Goal: Answer question/provide support: Share knowledge or assist other users

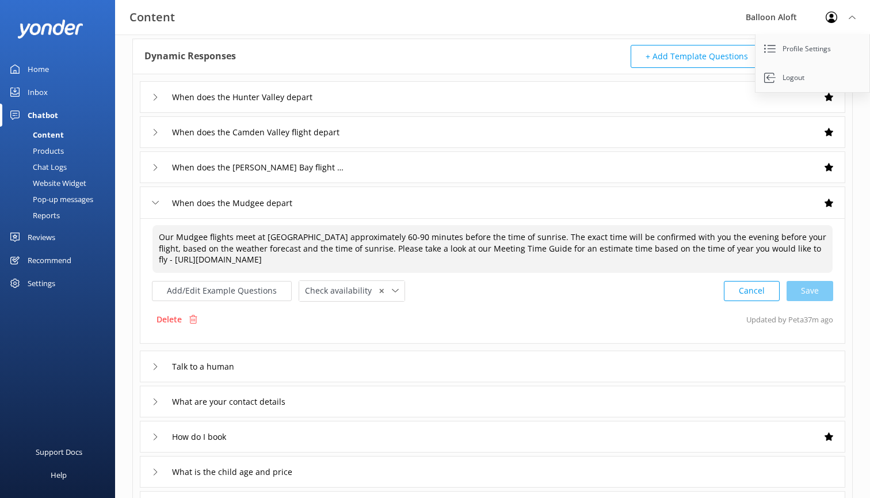
scroll to position [82, 0]
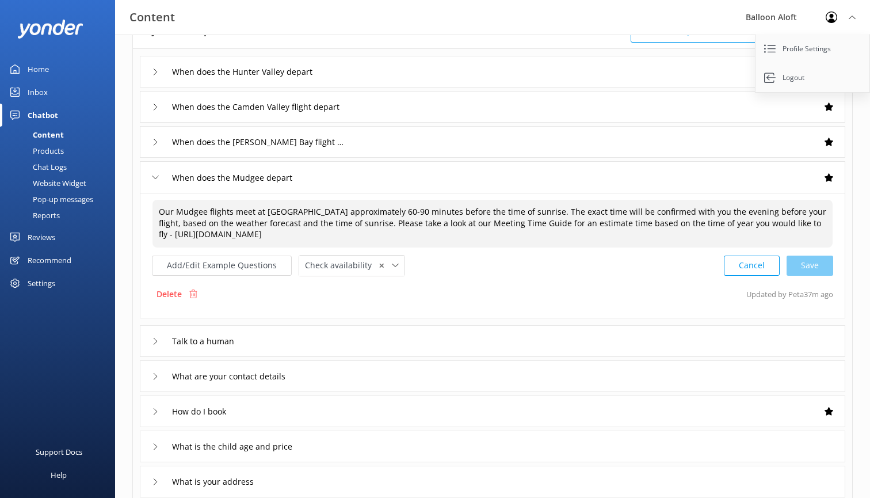
type textarea "Our Mudgee flights meet at [GEOGRAPHIC_DATA] approximately 60-90 minutes before…"
click at [597, 339] on div "Talk to a human" at bounding box center [493, 341] width 706 height 32
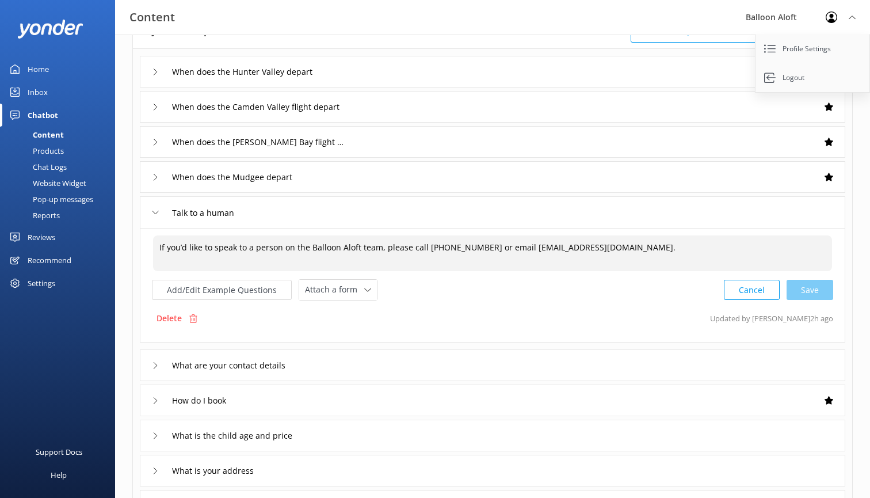
drag, startPoint x: 306, startPoint y: 249, endPoint x: 253, endPoint y: 248, distance: 53.5
click at [253, 248] on textarea "If you’d like to speak to a person on the Balloon Aloft team, please call [PHON…" at bounding box center [492, 253] width 679 height 36
click at [362, 251] on textarea "If you’d like to speak to a member of the Balloon Aloft team, please call [PHON…" at bounding box center [492, 253] width 679 height 36
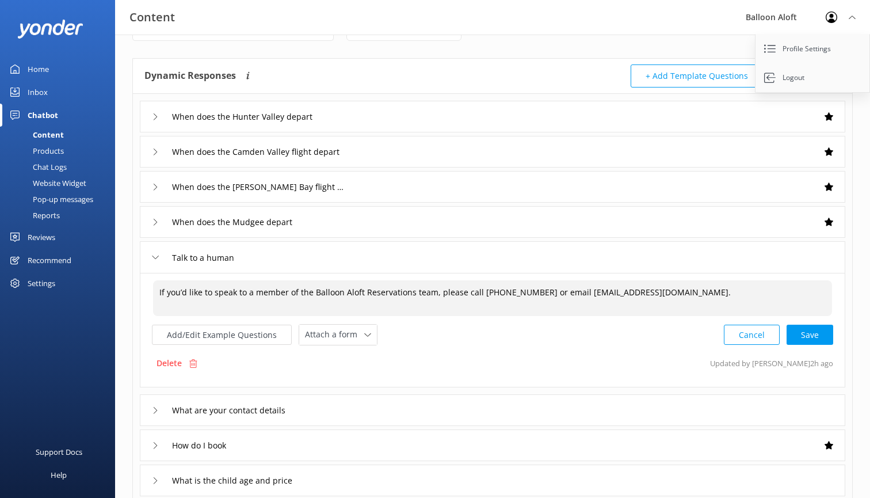
scroll to position [37, 0]
click at [477, 297] on textarea "If you’d like to speak to a member of the Balloon Aloft Reservations team, plea…" at bounding box center [492, 298] width 679 height 36
click at [477, 289] on textarea "If you’d like to speak to a member of the Balloon Aloft Reservations team, plea…" at bounding box center [492, 298] width 679 height 36
paste textarea "1300 723 279"
click at [603, 293] on textarea "If you’d like to speak to a member of the Balloon Aloft Reservations team, plea…" at bounding box center [492, 298] width 679 height 36
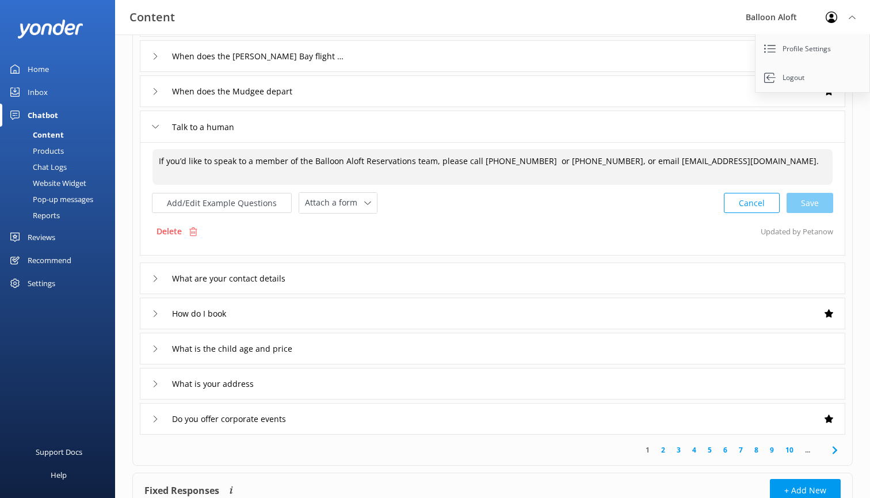
scroll to position [171, 0]
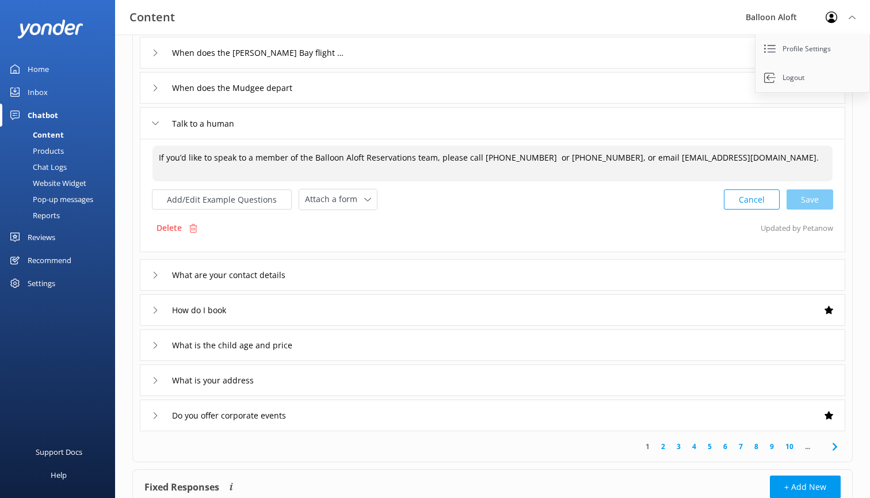
type textarea "If you’d like to speak to a member of the Balloon Aloft Reservations team, plea…"
click at [521, 277] on div "What are your contact details" at bounding box center [493, 275] width 706 height 32
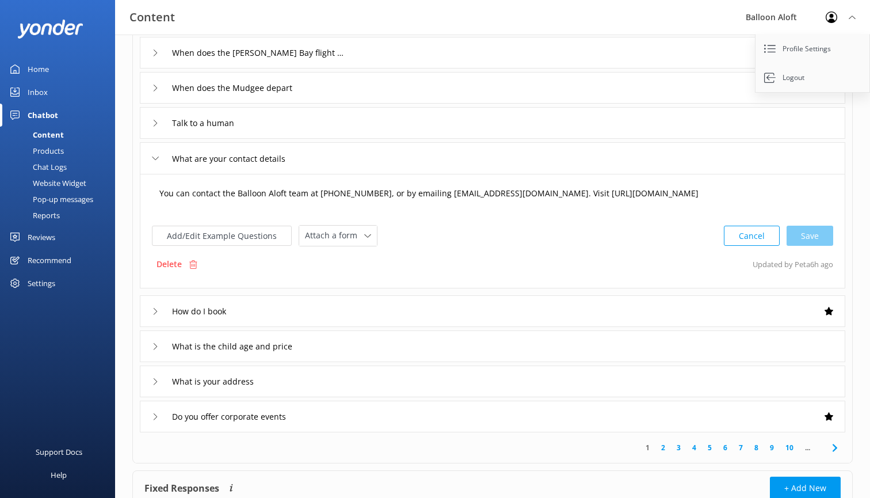
click at [316, 194] on textarea "You can contact the Balloon Aloft team at [PHONE_NUMBER], or by emailing [EMAIL…" at bounding box center [492, 199] width 679 height 36
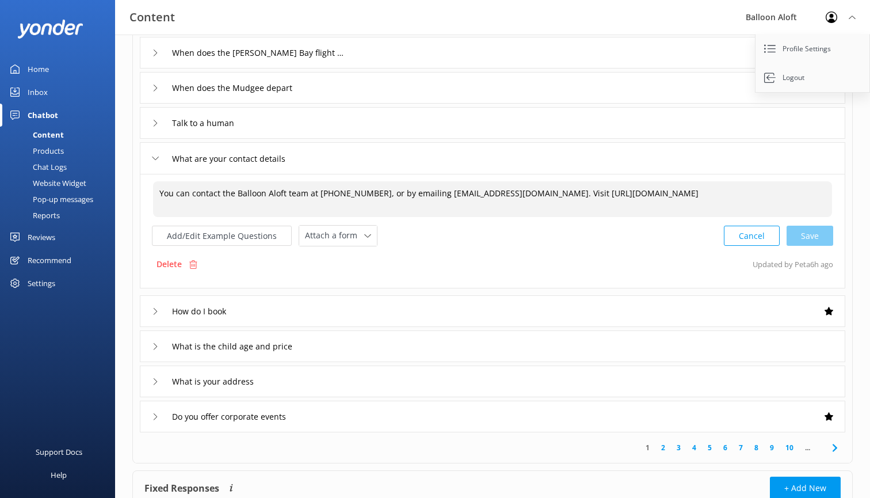
paste textarea "1300 723 279"
click at [627, 191] on textarea "You can contact the Balloon Aloft team at 1300 723 279 or [PHONE_NUMBER], or by…" at bounding box center [492, 199] width 679 height 36
click at [820, 236] on div "Cancel Save" at bounding box center [778, 236] width 109 height 21
click at [647, 193] on textarea "You can contact the Balloon Aloft team at 1300 723 279 or [PHONE_NUMBER], or by…" at bounding box center [493, 199] width 680 height 36
click at [679, 195] on textarea "You can contact the Balloon Aloft team at 1300 723 279 or [PHONE_NUMBER], or by…" at bounding box center [493, 199] width 680 height 36
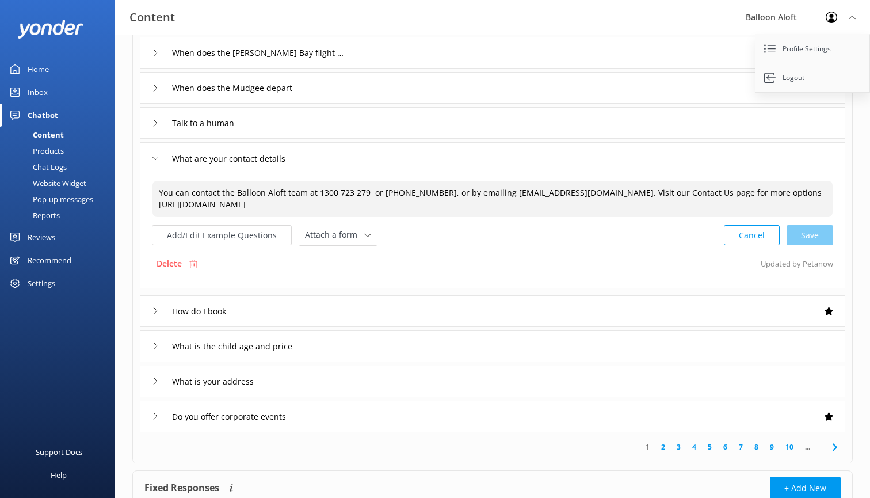
type textarea "You can contact the Balloon Aloft team at 1300 723 279 or [PHONE_NUMBER], or by…"
click at [329, 308] on div "How do I book" at bounding box center [493, 311] width 706 height 32
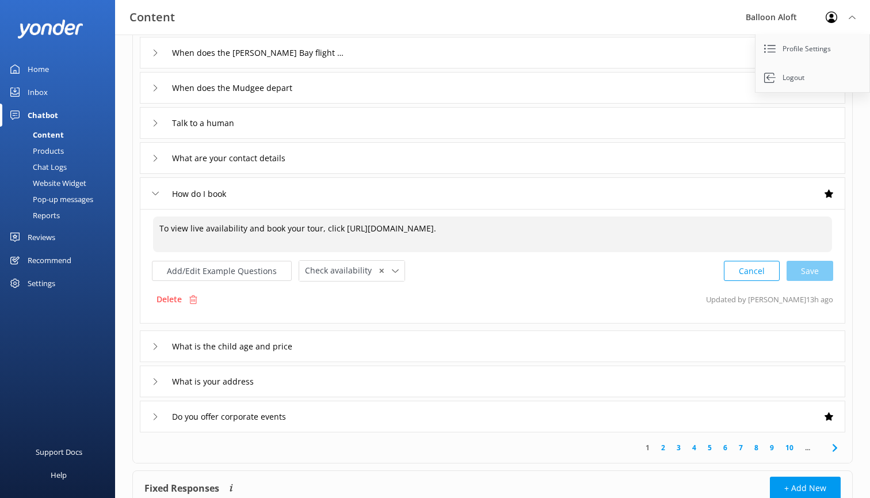
drag, startPoint x: 189, startPoint y: 230, endPoint x: 134, endPoint y: 228, distance: 55.3
click at [134, 228] on div "When does the [GEOGRAPHIC_DATA] depart When does the [GEOGRAPHIC_DATA] flight d…" at bounding box center [492, 196] width 719 height 472
drag, startPoint x: 563, startPoint y: 232, endPoint x: 191, endPoint y: 231, distance: 372.4
click at [191, 231] on textarea "You can live availability and book your tour, click [URL][DOMAIN_NAME]." at bounding box center [492, 234] width 679 height 36
paste textarea "[URL][DOMAIN_NAME]"
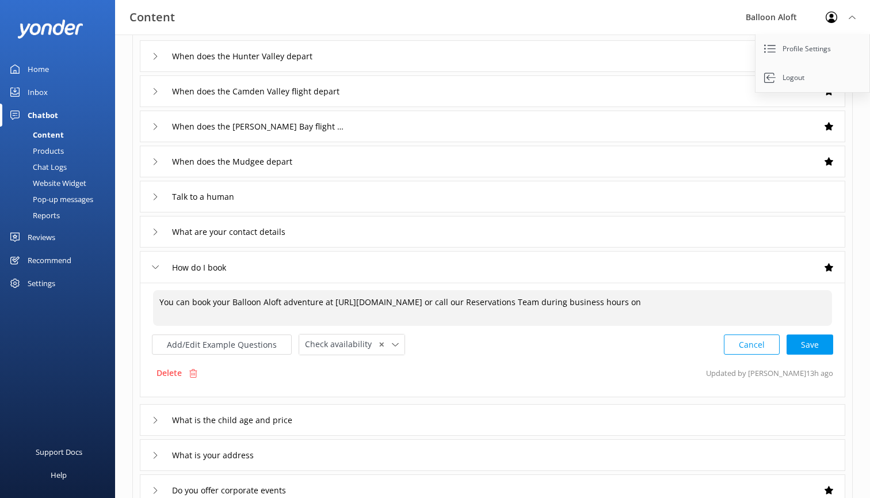
scroll to position [78, 0]
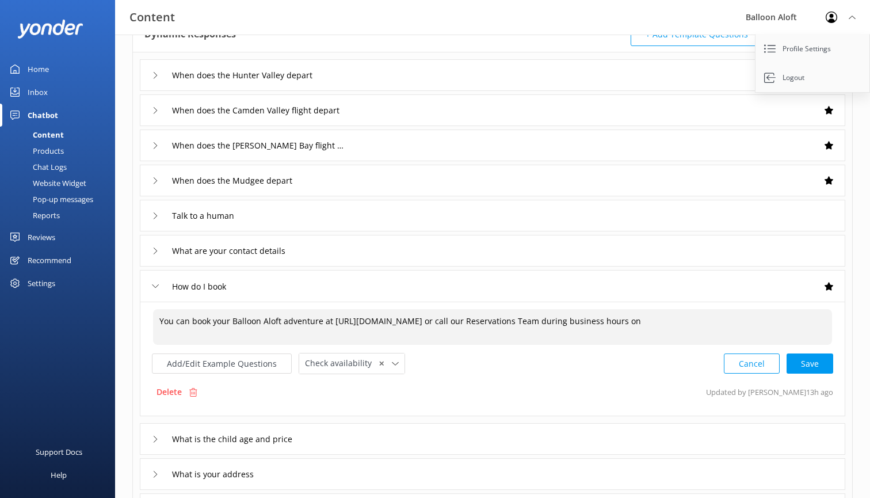
type textarea "You can book your Balloon Aloft adventure at [URL][DOMAIN_NAME] or call our Res…"
click at [384, 248] on div "What are your contact details" at bounding box center [493, 251] width 706 height 32
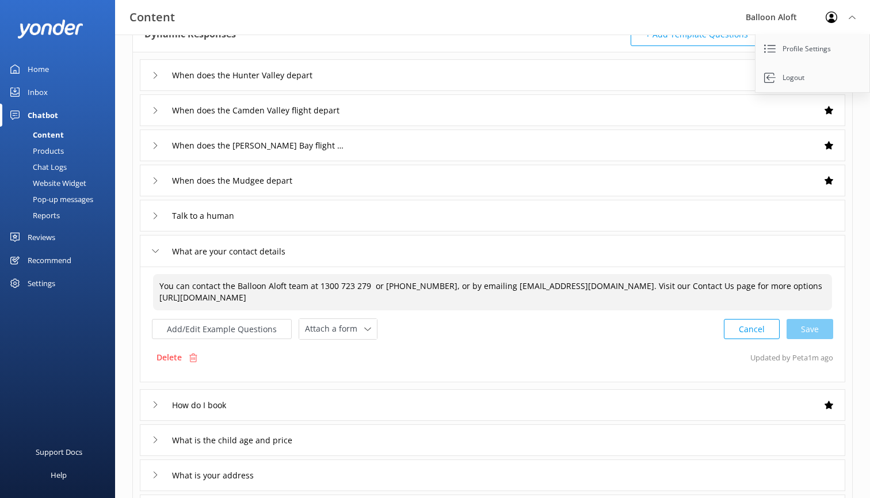
drag, startPoint x: 442, startPoint y: 287, endPoint x: 315, endPoint y: 284, distance: 127.2
click at [315, 284] on textarea "You can contact the Balloon Aloft team at 1300 723 279 or [PHONE_NUMBER], or by…" at bounding box center [492, 292] width 679 height 36
click at [425, 310] on div "You can contact the Balloon Aloft team at 1300 723 279 or [PHONE_NUMBER], or by…" at bounding box center [493, 291] width 680 height 37
drag, startPoint x: 606, startPoint y: 288, endPoint x: 318, endPoint y: 284, distance: 287.8
click at [318, 284] on textarea "You can contact the Balloon Aloft team at 1300 723 279 or [PHONE_NUMBER], or by…" at bounding box center [492, 292] width 679 height 36
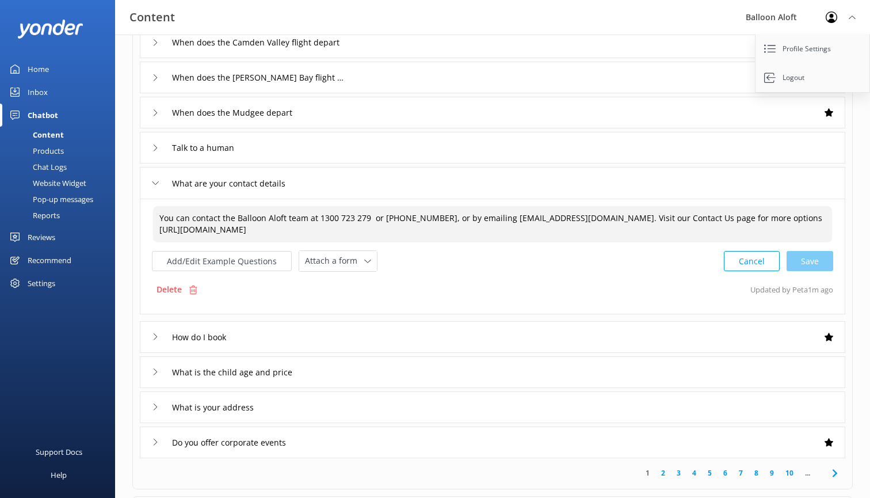
scroll to position [150, 0]
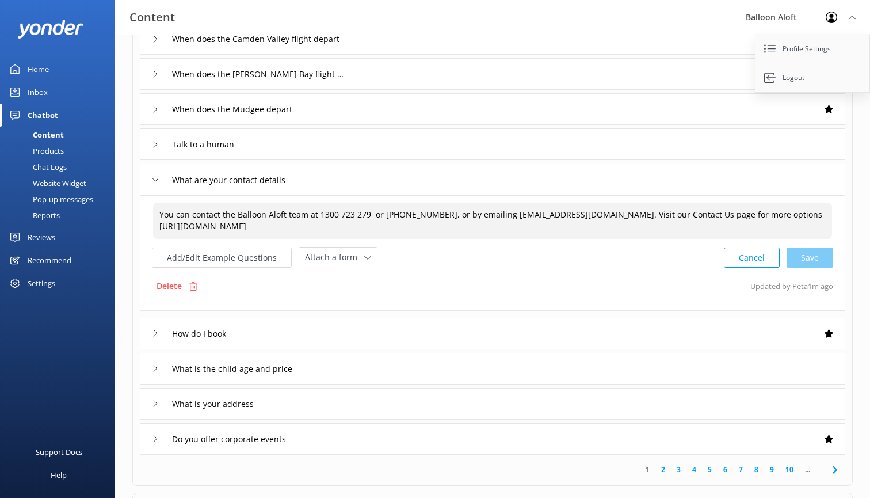
click at [334, 339] on div "How do I book" at bounding box center [493, 334] width 706 height 32
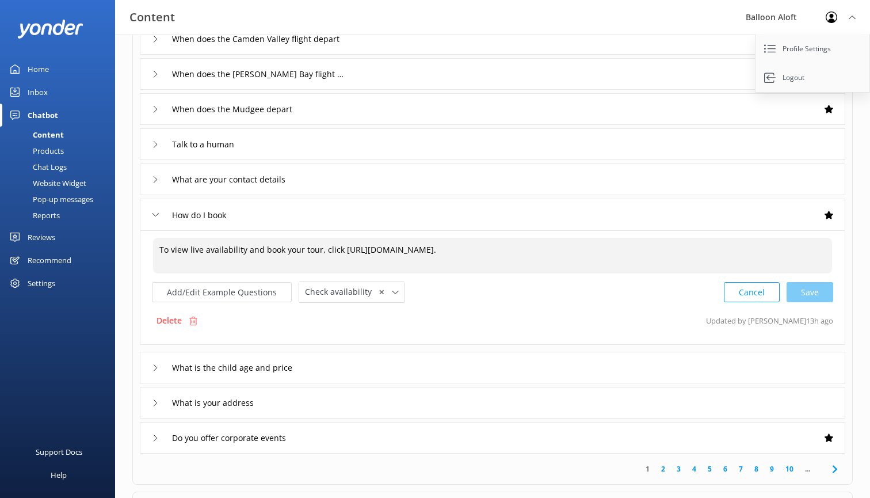
drag, startPoint x: 582, startPoint y: 253, endPoint x: 63, endPoint y: 241, distance: 518.7
click at [63, 241] on div "Content Balloon Aloft Profile Settings Logout Home Inbox Chatbot Content Produc…" at bounding box center [435, 245] width 870 height 721
paste textarea "1300 723 279 or [PHONE_NUMBER], or by emailing [EMAIL_ADDRESS][DOMAIN_NAME]"
click at [161, 251] on textarea "1300 723 279 or [PHONE_NUMBER], or by emailing [EMAIL_ADDRESS][DOMAIN_NAME]" at bounding box center [492, 256] width 679 height 36
click at [323, 249] on textarea "You can book your Balloon Aloft adventure at or by calling [PHONE_NUMBER] or [P…" at bounding box center [493, 255] width 680 height 36
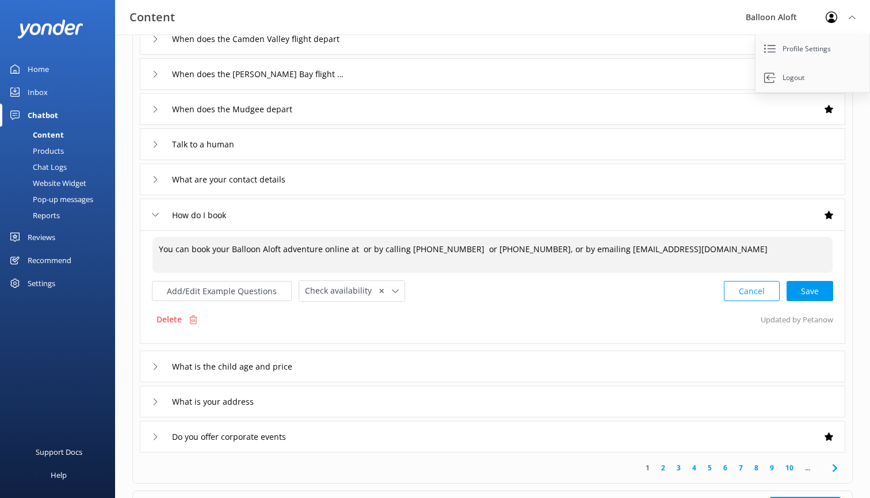
click at [360, 248] on textarea "You can book your Balloon Aloft adventure online at or by calling [PHONE_NUMBER…" at bounding box center [493, 255] width 680 height 36
paste textarea "[URL][DOMAIN_NAME]"
click at [831, 292] on div "Cancel Loading.." at bounding box center [779, 291] width 109 height 21
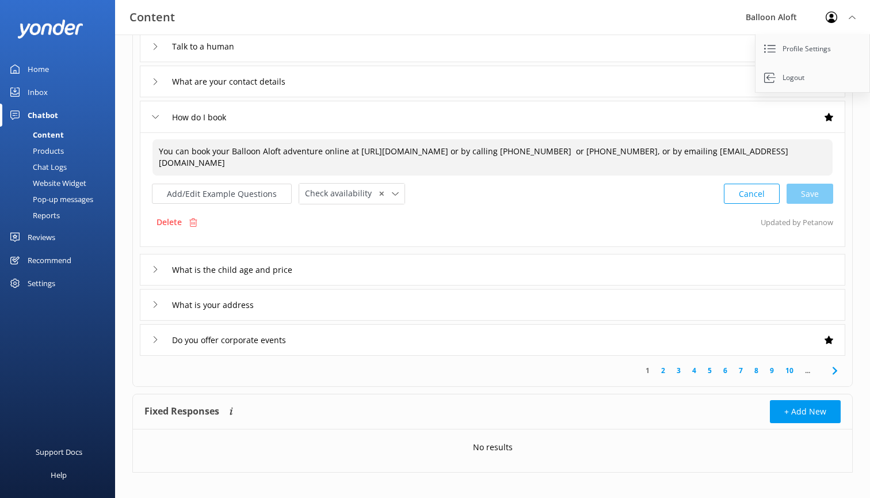
scroll to position [253, 0]
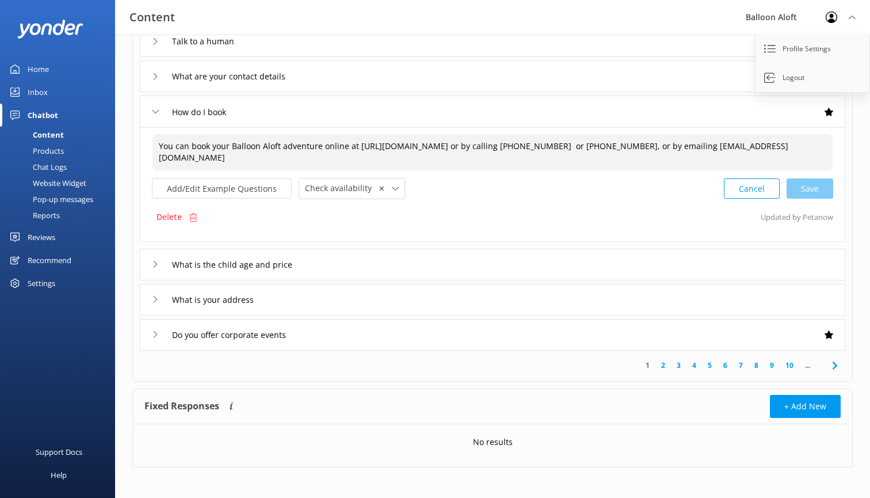
type textarea "You can book your Balloon Aloft adventure online at [URL][DOMAIN_NAME] or by ca…"
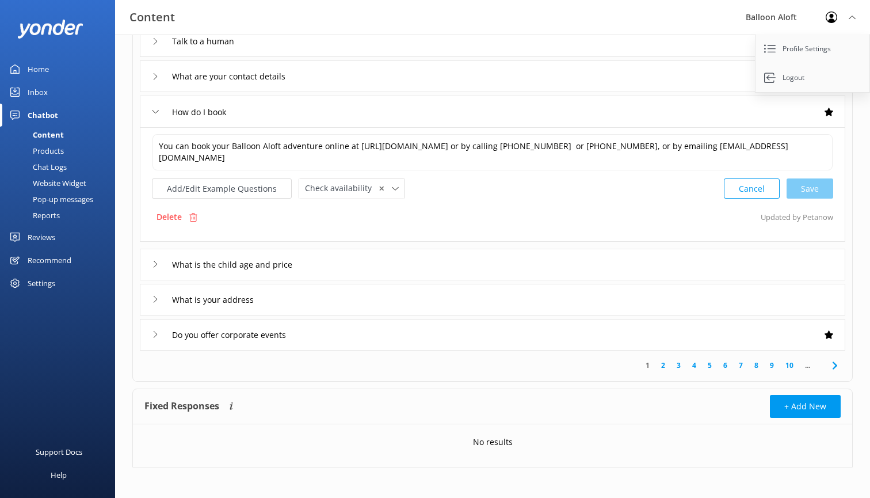
click at [510, 270] on div "What is the child age and price" at bounding box center [493, 265] width 706 height 32
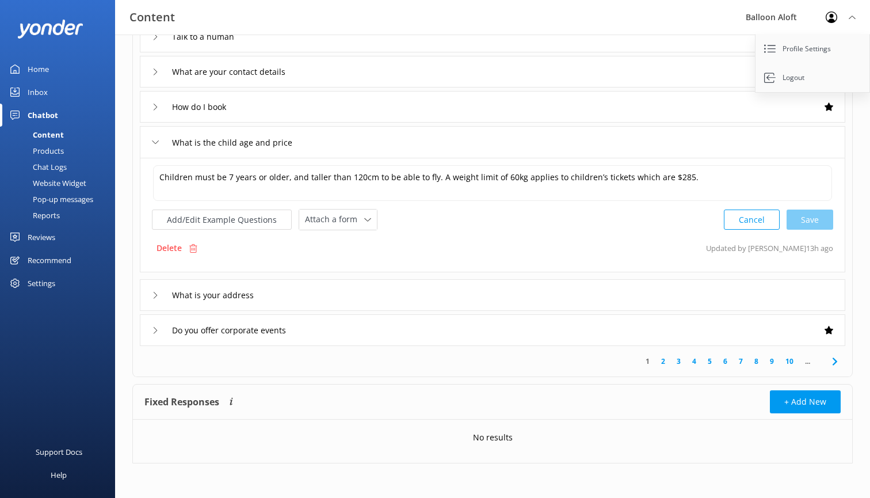
scroll to position [257, 0]
click at [508, 297] on div "What is your address" at bounding box center [493, 296] width 706 height 32
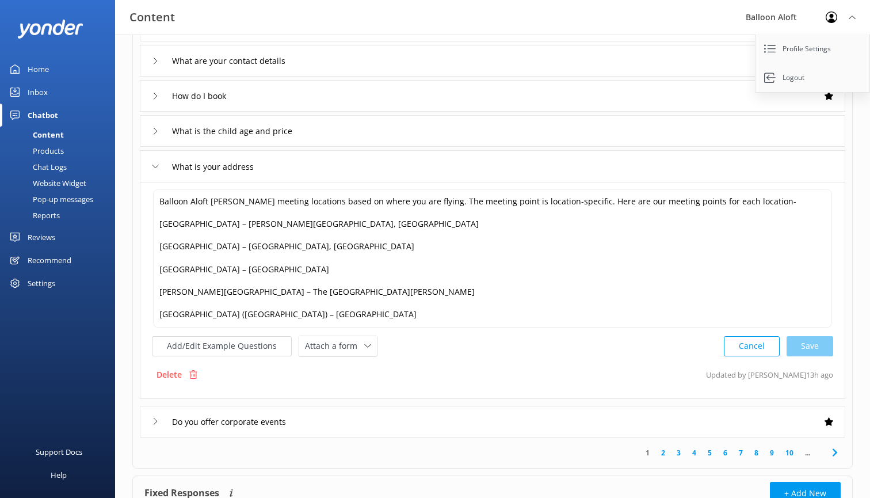
scroll to position [272, 0]
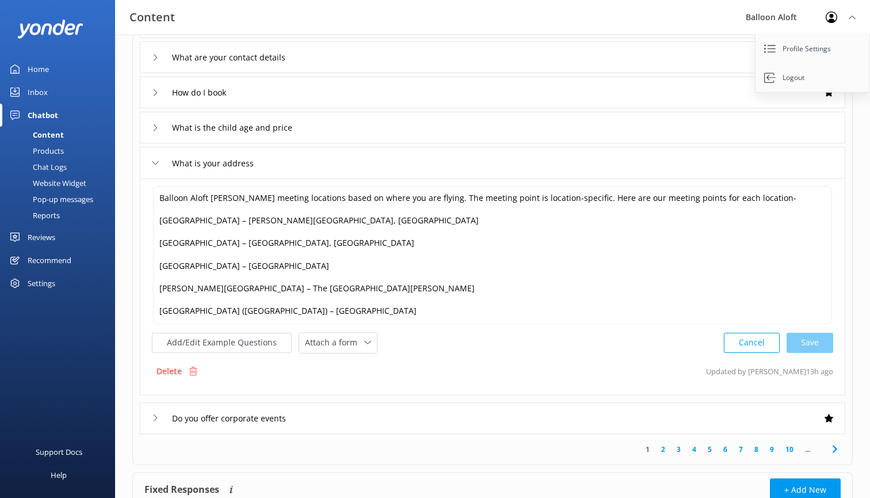
click at [478, 411] on div "Do you offer corporate events" at bounding box center [493, 418] width 706 height 32
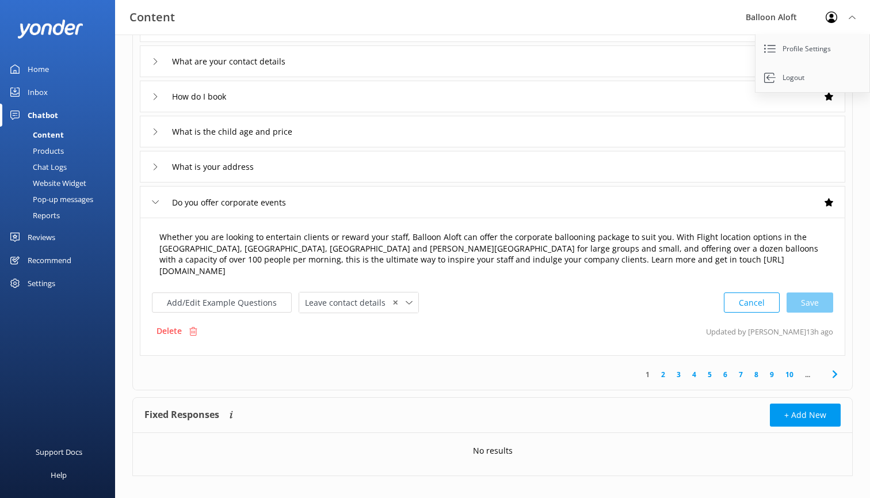
click at [162, 236] on textarea "Whether you are looking to entertain clients or reward your staff, Balloon Alof…" at bounding box center [492, 254] width 679 height 59
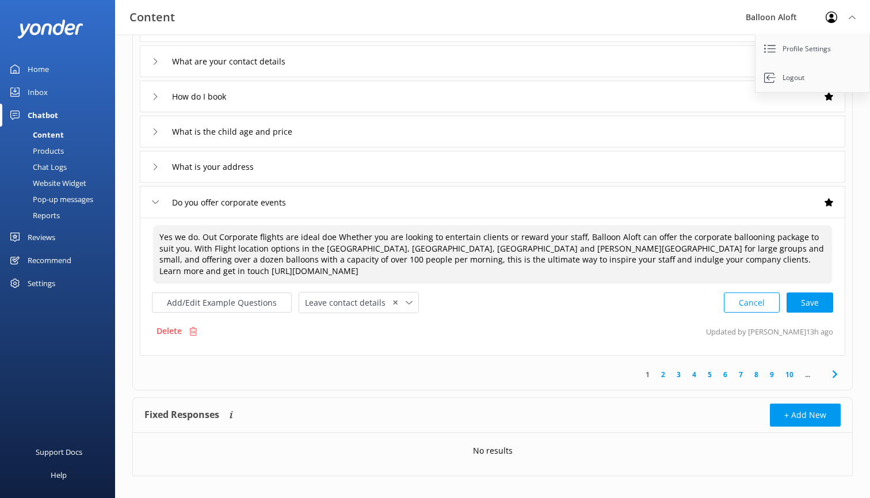
drag, startPoint x: 435, startPoint y: 236, endPoint x: 319, endPoint y: 237, distance: 116.3
click at [319, 237] on textarea "Yes we do. Out Corporate flights are ideal doe Whether you are looking to enter…" at bounding box center [492, 254] width 679 height 59
click at [474, 241] on textarea "Yes we do. Out Corporate flights are ideal for entertain clients or reward your…" at bounding box center [492, 254] width 679 height 59
drag, startPoint x: 746, startPoint y: 235, endPoint x: 652, endPoint y: 242, distance: 94.1
click at [652, 242] on textarea "Yes we do. Out Corporate flights are ideal for entertain clients or reward your…" at bounding box center [492, 254] width 679 height 59
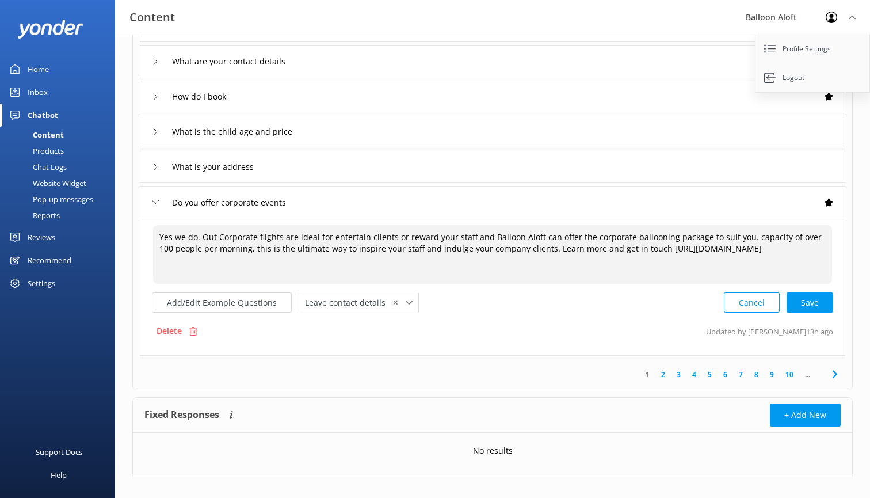
scroll to position [257, 0]
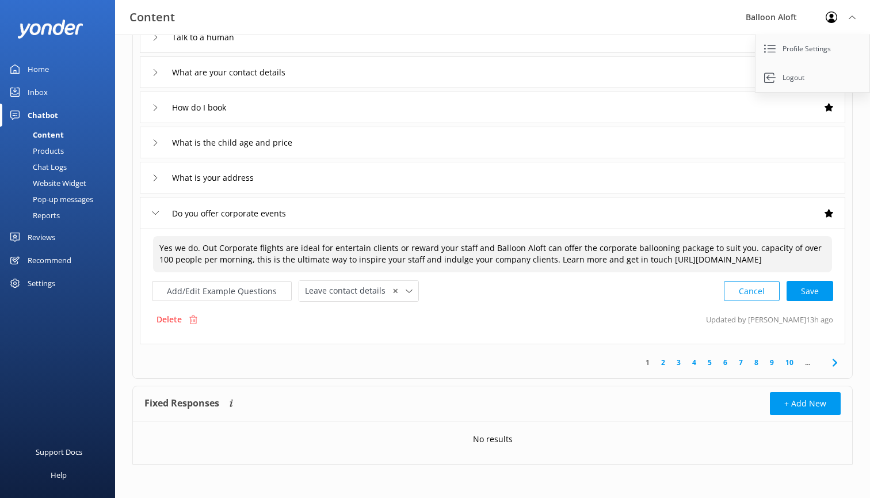
click at [214, 250] on textarea "Yes we do. Out Corporate flights are ideal for entertain clients or reward your…" at bounding box center [492, 254] width 679 height 36
click at [367, 249] on textarea "Yes we do. Our Corporate flights are ideal for entertain clients or reward your…" at bounding box center [492, 254] width 679 height 36
click at [480, 247] on textarea "Yes we do. Our Corporate flights are ideal for entertaining clients or reward y…" at bounding box center [492, 254] width 679 height 36
click at [759, 247] on textarea "Yes we do. Our Corporate flights are ideal for entertaining clients or reward y…" at bounding box center [492, 254] width 679 height 36
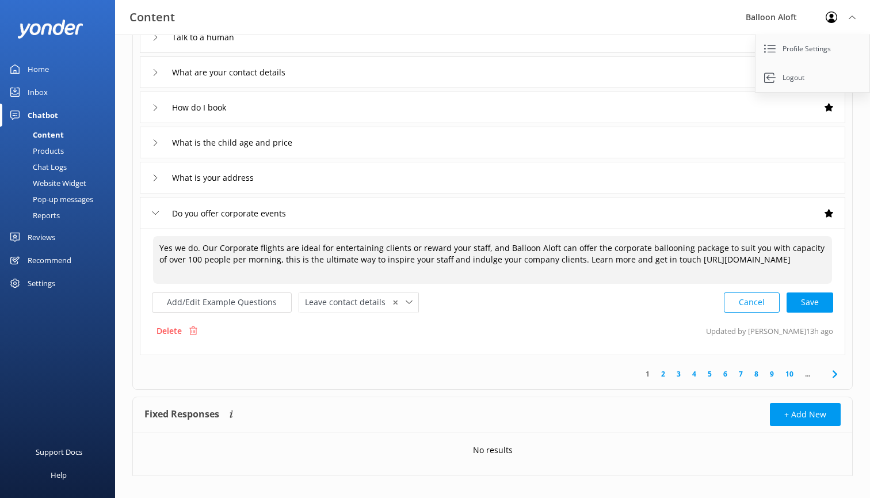
drag, startPoint x: 815, startPoint y: 246, endPoint x: 807, endPoint y: 246, distance: 8.1
click at [807, 246] on textarea "Yes we do. Our Corporate flights are ideal for entertaining clients or reward y…" at bounding box center [492, 260] width 679 height 48
drag, startPoint x: 565, startPoint y: 261, endPoint x: 272, endPoint y: 261, distance: 293.5
click at [272, 261] on textarea "Yes we do. Our Corporate flights are ideal for entertaining clients or reward y…" at bounding box center [492, 260] width 679 height 48
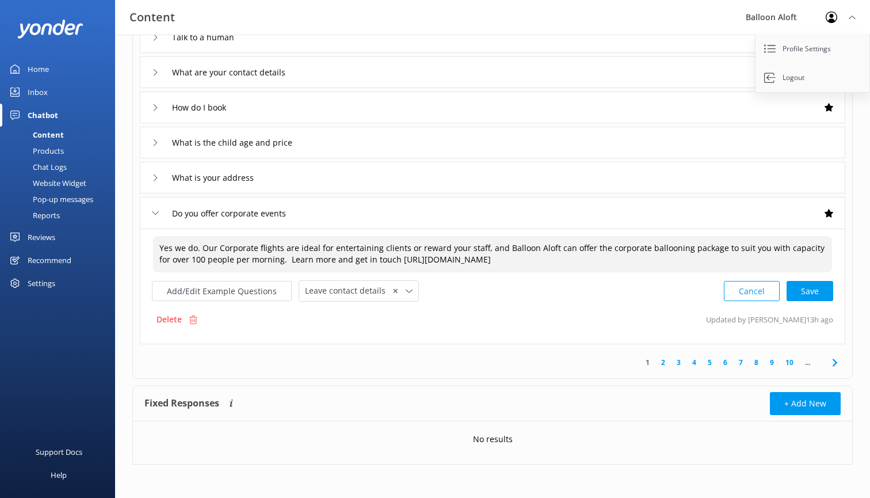
drag, startPoint x: 527, startPoint y: 261, endPoint x: 384, endPoint y: 260, distance: 142.7
click at [384, 260] on textarea "Yes we do. Our Corporate flights are ideal for entertaining clients or reward y…" at bounding box center [492, 254] width 679 height 36
click at [631, 270] on textarea "Yes we do. Our Corporate flights are ideal for entertaining clients or reward y…" at bounding box center [492, 254] width 679 height 36
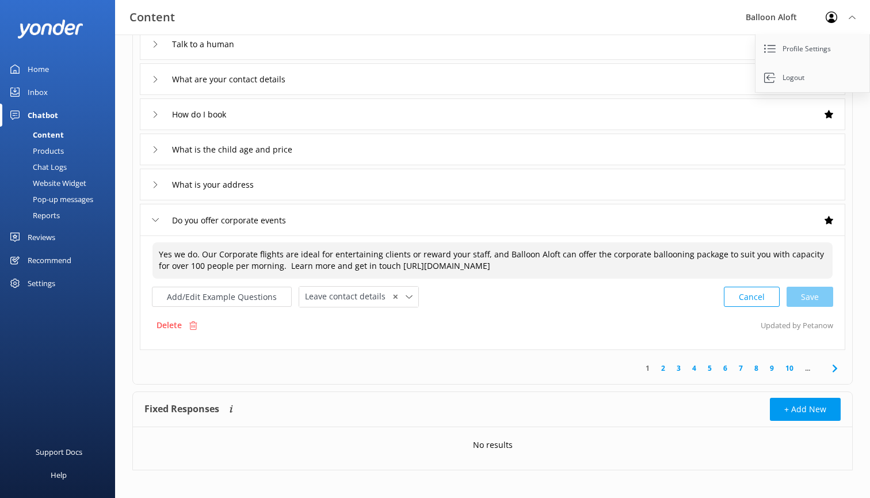
scroll to position [251, 0]
type textarea "Yes we do. Our Corporate flights are ideal for entertaining clients or reward y…"
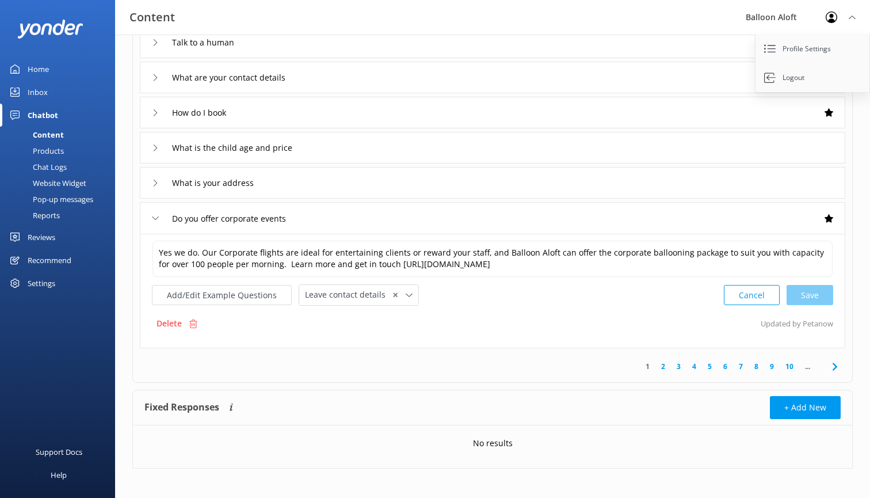
click at [665, 365] on link "2" at bounding box center [663, 366] width 16 height 11
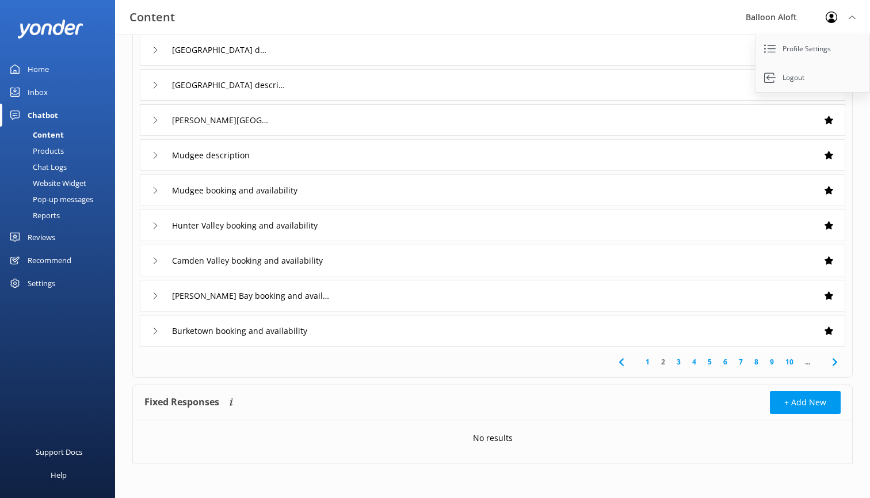
scroll to position [139, 0]
click at [649, 363] on link "1" at bounding box center [648, 361] width 16 height 11
click at [382, 226] on div "When does the Hunter Valley depart" at bounding box center [493, 225] width 706 height 32
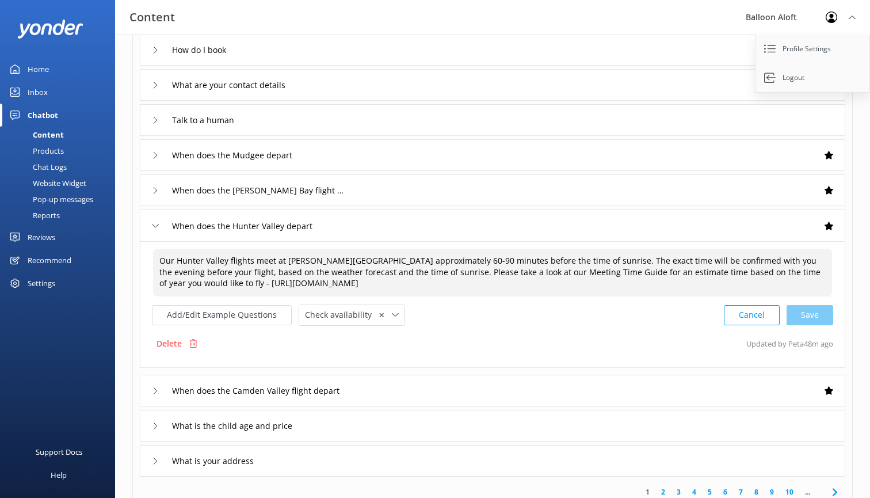
drag, startPoint x: 402, startPoint y: 282, endPoint x: 163, endPoint y: 246, distance: 241.5
click at [163, 246] on div "Our Hunter Valley flights meet at [PERSON_NAME][GEOGRAPHIC_DATA] approximately …" at bounding box center [493, 304] width 706 height 127
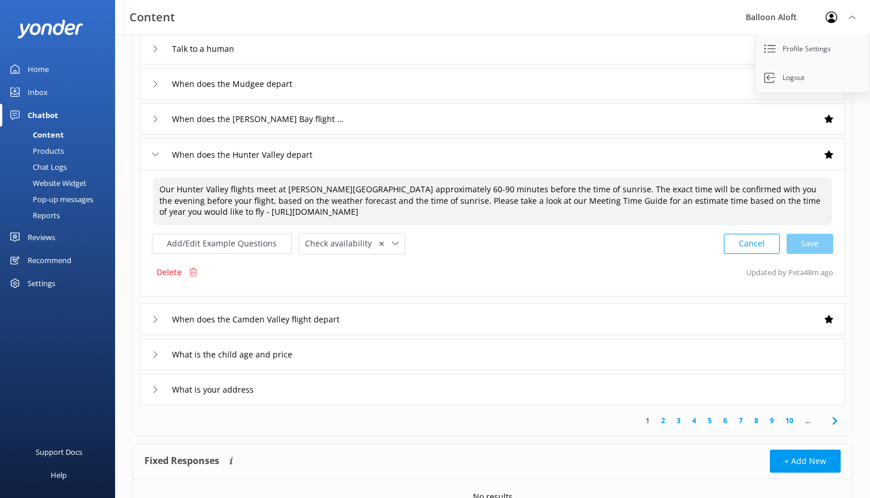
scroll to position [227, 0]
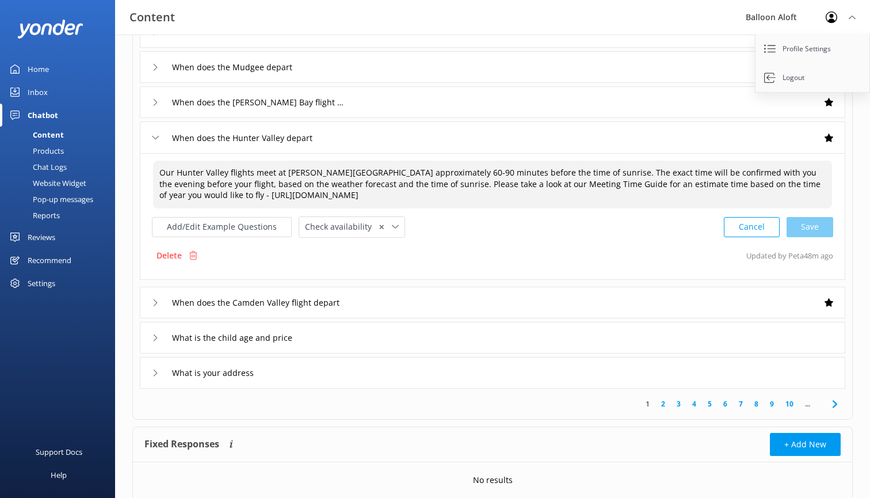
click at [666, 403] on link "2" at bounding box center [663, 403] width 16 height 11
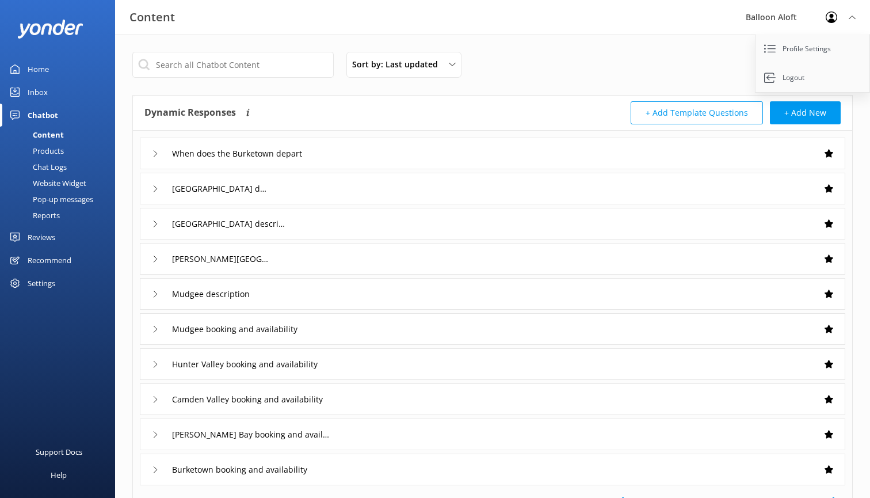
click at [382, 148] on div "When does the Burketown depart" at bounding box center [493, 154] width 706 height 32
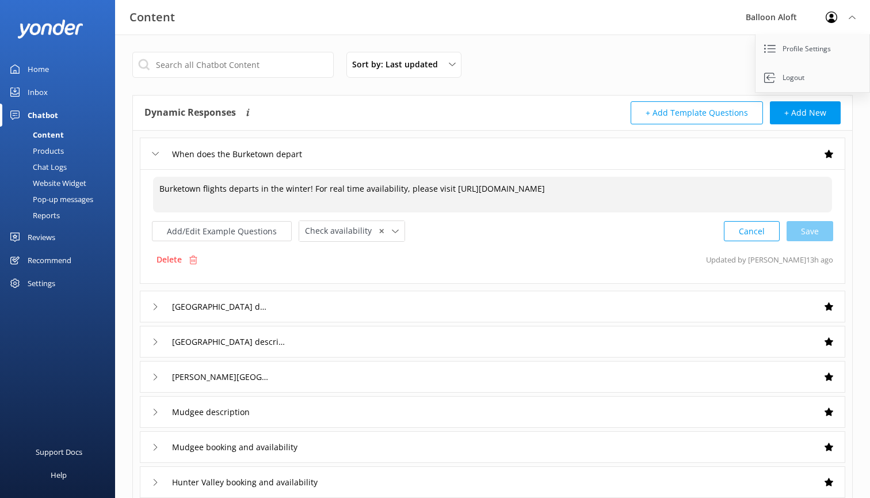
drag, startPoint x: 470, startPoint y: 212, endPoint x: 135, endPoint y: 187, distance: 335.9
click at [135, 187] on div "When does the [GEOGRAPHIC_DATA] depart [GEOGRAPHIC_DATA] flights departs in the…" at bounding box center [492, 367] width 719 height 472
paste textarea "Our Hunter Valley flights meet at [PERSON_NAME][GEOGRAPHIC_DATA] approximately …"
type textarea "Our Hunter Valley flights meet at [PERSON_NAME][GEOGRAPHIC_DATA] approximately …"
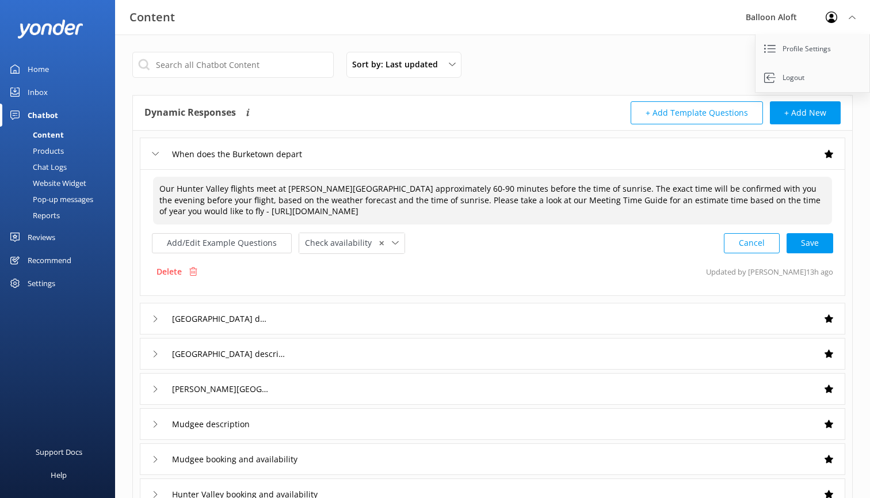
drag, startPoint x: 228, startPoint y: 189, endPoint x: 178, endPoint y: 188, distance: 50.1
click at [178, 188] on textarea "Our Hunter Valley flights meet at [PERSON_NAME][GEOGRAPHIC_DATA] approximately …" at bounding box center [492, 201] width 679 height 48
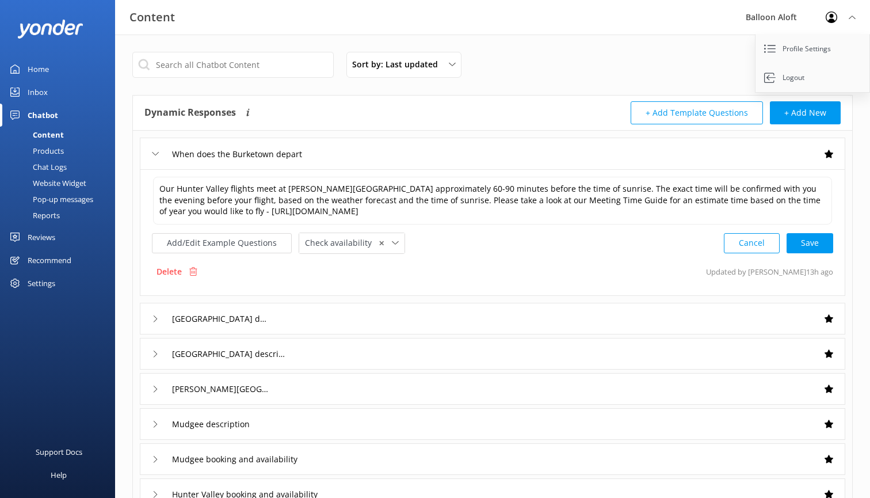
click at [332, 314] on div "[GEOGRAPHIC_DATA] description" at bounding box center [493, 319] width 706 height 32
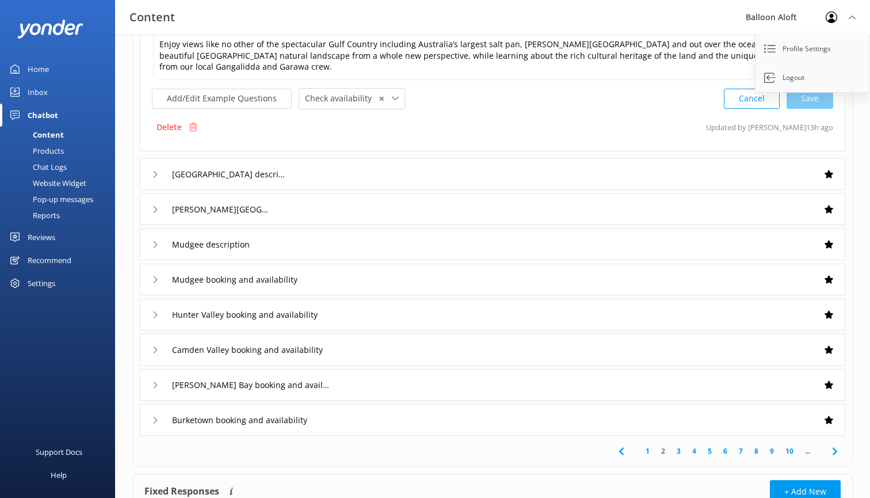
scroll to position [184, 0]
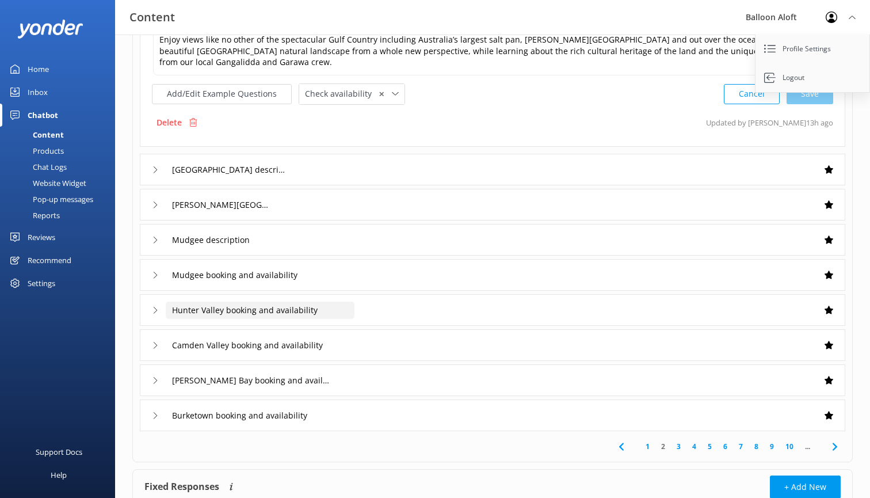
click at [345, 302] on input "Hunter Valley booking and availability" at bounding box center [260, 310] width 189 height 17
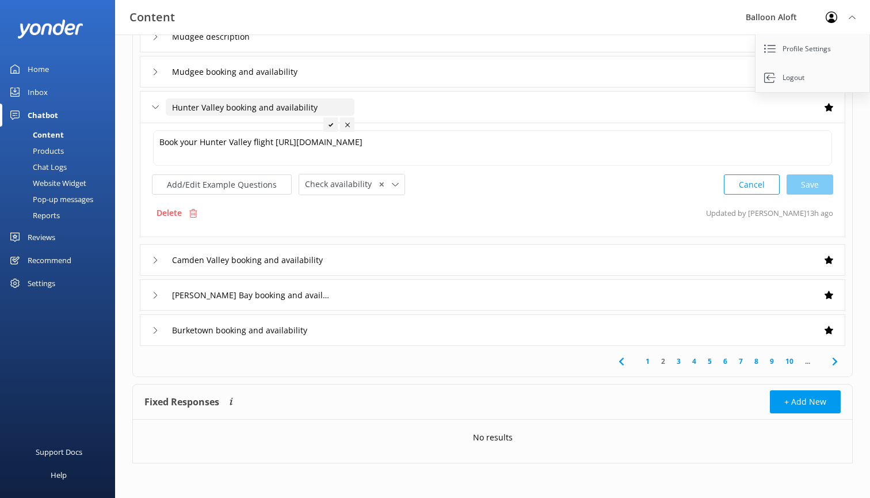
scroll to position [268, 0]
click at [680, 361] on link "3" at bounding box center [679, 361] width 16 height 11
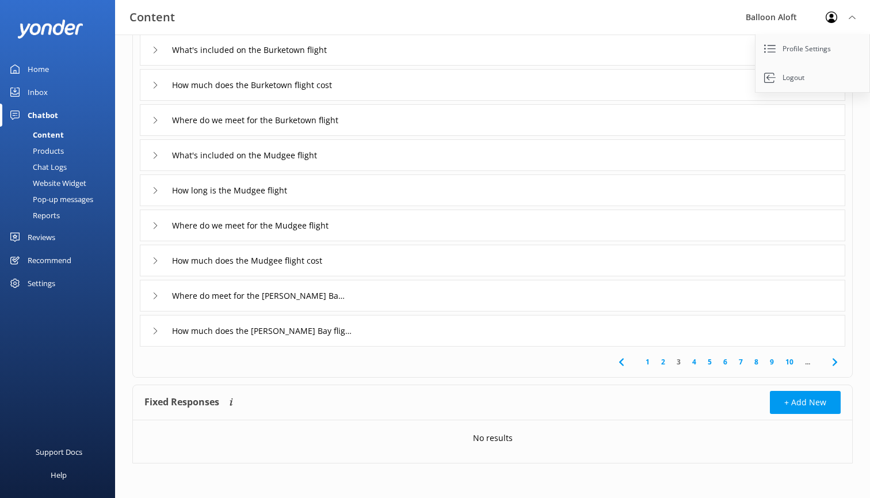
scroll to position [139, 0]
click at [726, 361] on link "6" at bounding box center [726, 361] width 16 height 11
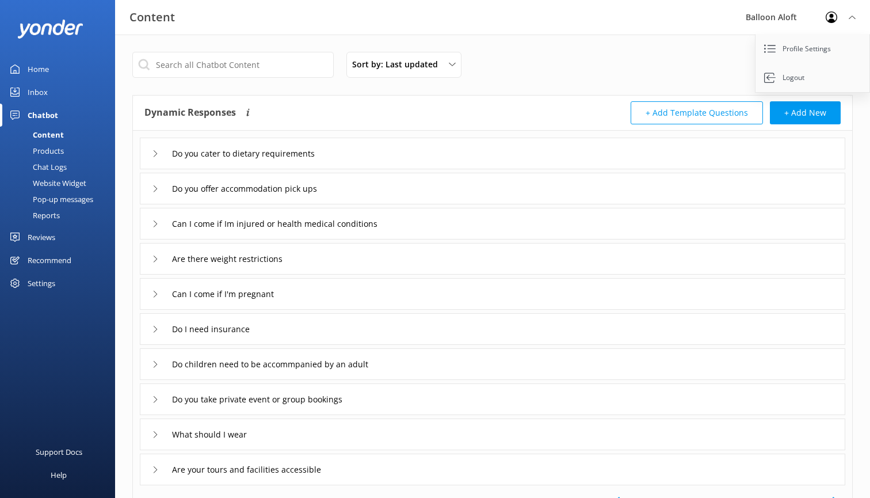
click at [598, 188] on div "Do you offer accommodation pick ups" at bounding box center [493, 189] width 706 height 32
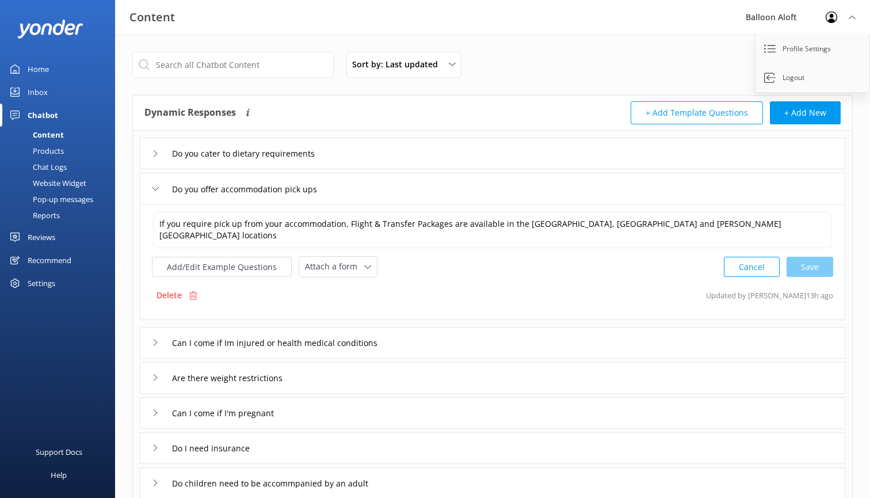
click at [386, 155] on div "Do you cater to dietary requirements" at bounding box center [493, 154] width 706 height 32
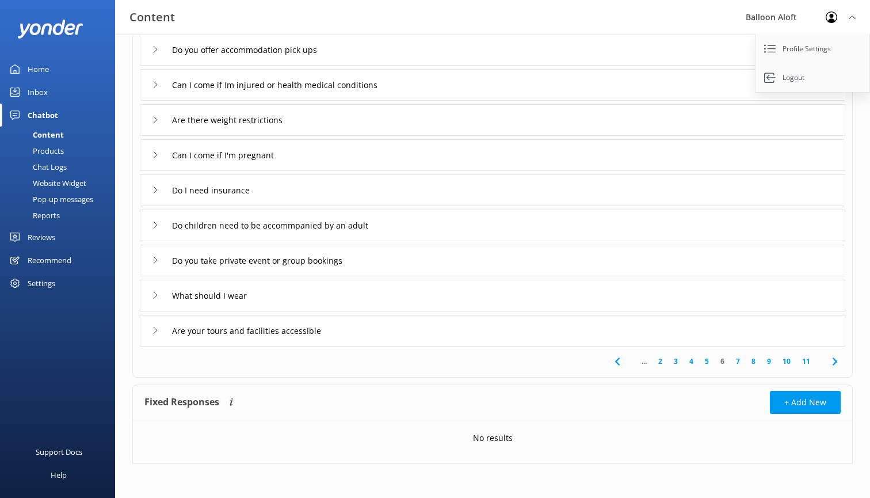
scroll to position [257, 0]
click at [771, 363] on link "9" at bounding box center [769, 362] width 16 height 11
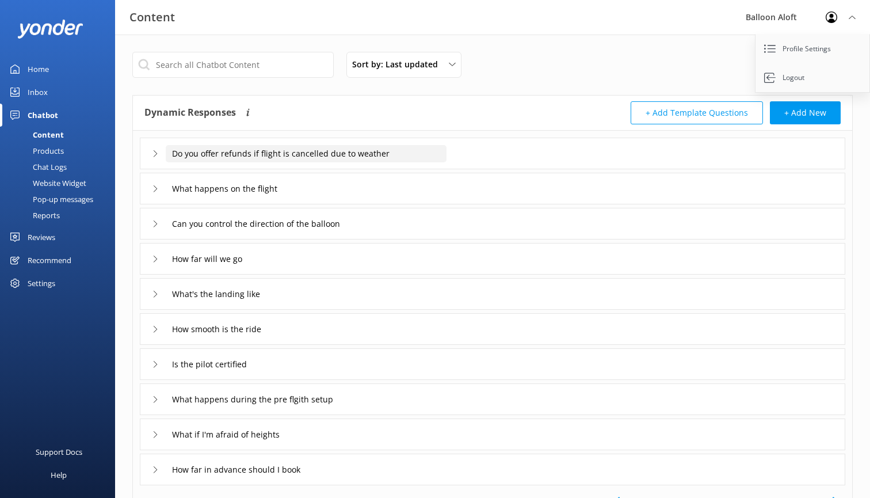
click at [417, 147] on input "Do you offer refunds if flight is cancelled due to weather" at bounding box center [306, 153] width 281 height 17
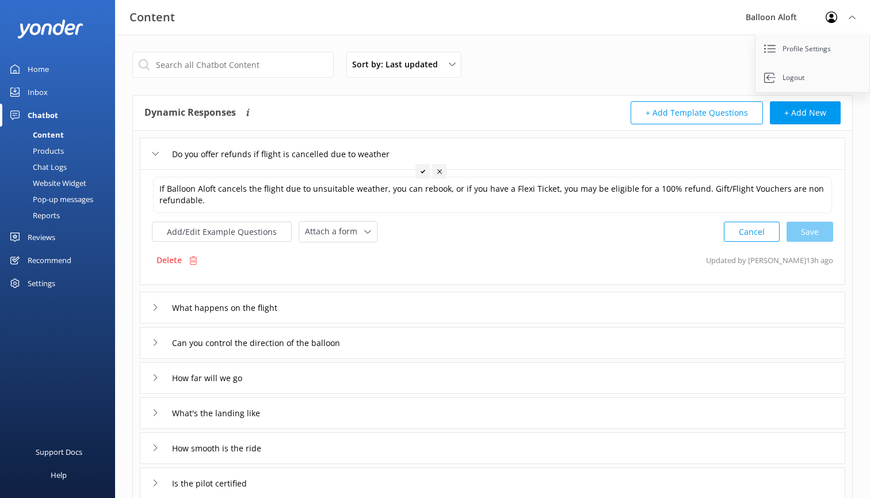
click at [345, 307] on div "What happens on the flight" at bounding box center [493, 308] width 706 height 32
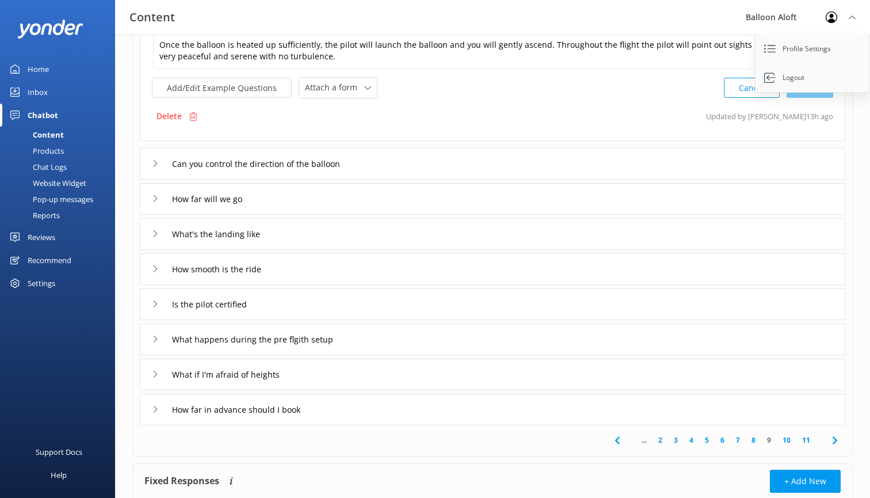
scroll to position [180, 0]
click at [334, 230] on div "What's the landing like" at bounding box center [493, 234] width 706 height 32
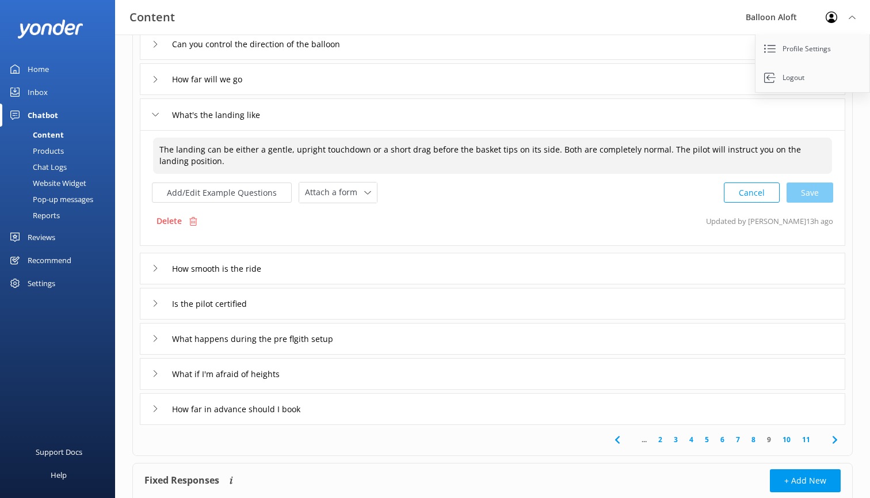
click at [653, 151] on textarea "The landing can be either a gentle, upright touchdown or a short drag before th…" at bounding box center [492, 156] width 679 height 36
click at [231, 162] on textarea "The landing can be either a gentle, upright touchdown or a short drag before th…" at bounding box center [492, 156] width 679 height 36
click at [233, 162] on textarea "The landing can be either a gentle, upright touchdown or a short drag before th…" at bounding box center [492, 156] width 679 height 36
click at [275, 160] on textarea "The landing can be either a gentle, upright touchdown or a short drag before th…" at bounding box center [492, 156] width 679 height 36
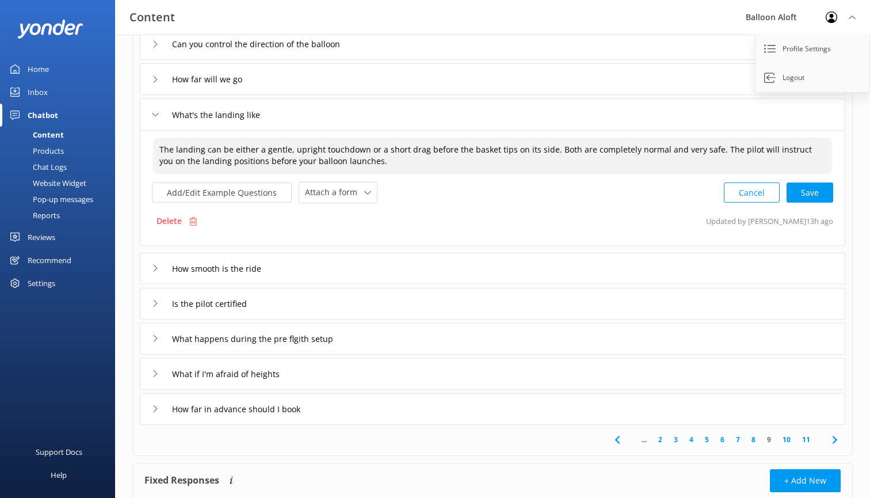
click at [362, 161] on textarea "The landing can be either a gentle, upright touchdown or a short drag before th…" at bounding box center [492, 156] width 679 height 36
drag, startPoint x: 450, startPoint y: 171, endPoint x: 422, endPoint y: 162, distance: 29.7
click at [422, 162] on textarea "The landing can be either a gentle, upright touchdown or a short drag before th…" at bounding box center [492, 156] width 679 height 36
click at [382, 158] on textarea "The landing can be either a gentle, upright touchdown or a short drag before th…" at bounding box center [492, 156] width 679 height 36
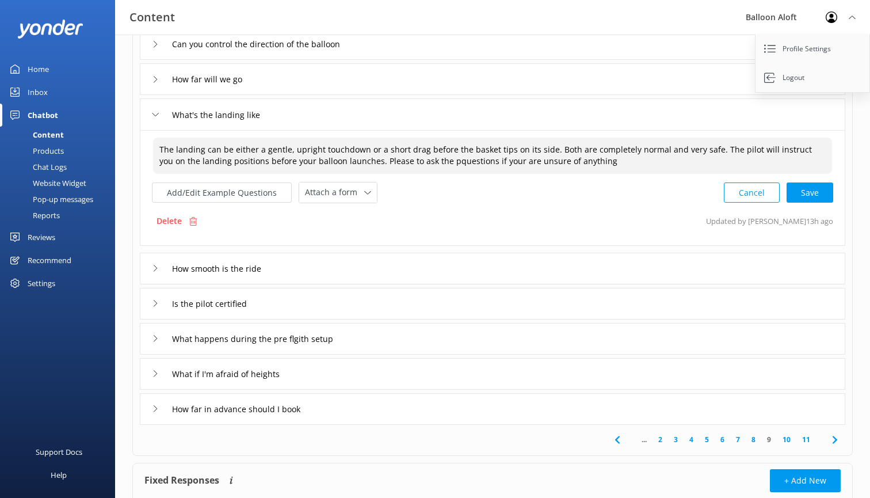
click at [423, 162] on textarea "The landing can be either a gentle, upright touchdown or a short drag before th…" at bounding box center [492, 156] width 679 height 36
click at [414, 161] on textarea "The landing can be either a gentle, upright touchdown or a short drag before th…" at bounding box center [492, 156] width 679 height 36
click at [444, 162] on textarea "The landing can be either a gentle, upright touchdown or a short drag before th…" at bounding box center [492, 156] width 679 height 36
drag, startPoint x: 615, startPoint y: 164, endPoint x: 520, endPoint y: 162, distance: 94.4
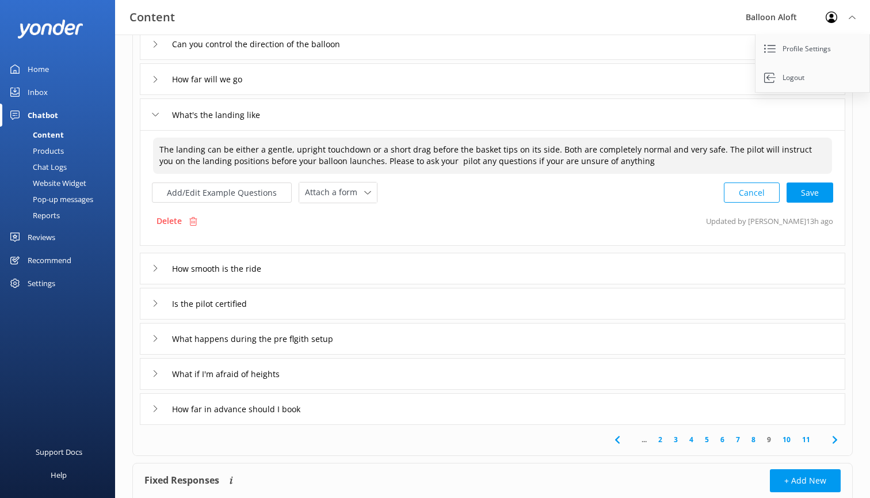
click at [520, 162] on textarea "The landing can be either a gentle, upright touchdown or a short drag before th…" at bounding box center [492, 156] width 679 height 36
click at [382, 158] on textarea "The landing can be either a gentle, upright touchdown or a short drag before th…" at bounding box center [492, 156] width 679 height 36
click at [382, 159] on textarea "The landing can be either a gentle, upright touchdown or a short drag before th…" at bounding box center [492, 156] width 679 height 36
click at [385, 162] on textarea "The landing can be either a gentle, upright touchdown or a short drag before th…" at bounding box center [492, 156] width 679 height 36
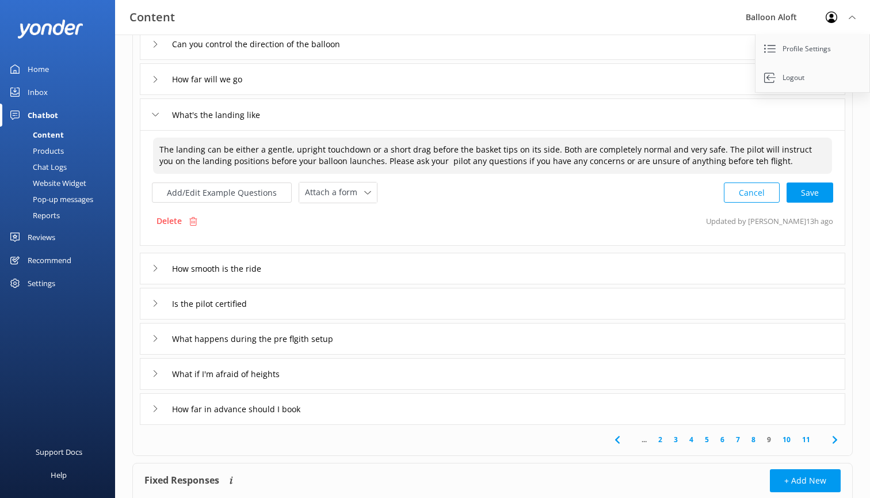
click at [716, 162] on textarea "The landing can be either a gentle, upright touchdown or a short drag before th…" at bounding box center [492, 156] width 679 height 36
click at [822, 196] on div "Cancel Loading.." at bounding box center [779, 191] width 109 height 21
type textarea "The landing can be either a gentle, upright touchdown or a short drag before th…"
click at [532, 302] on div "Is the pilot certified" at bounding box center [493, 303] width 706 height 32
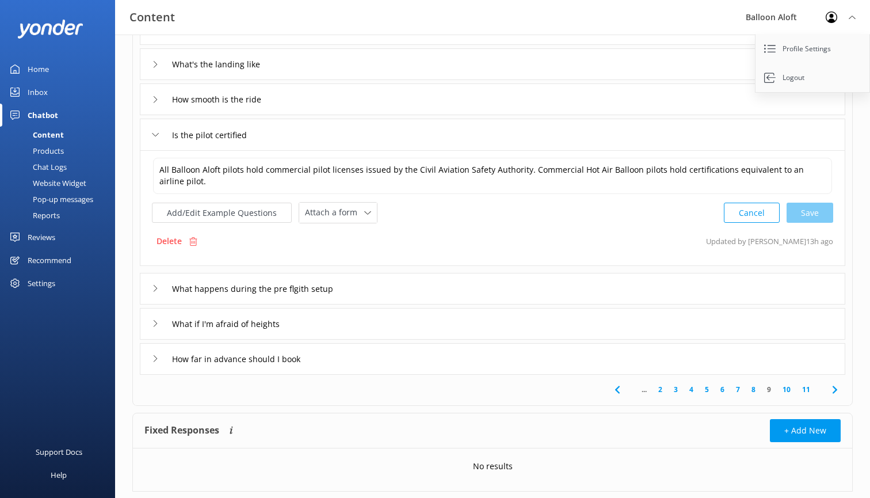
scroll to position [233, 0]
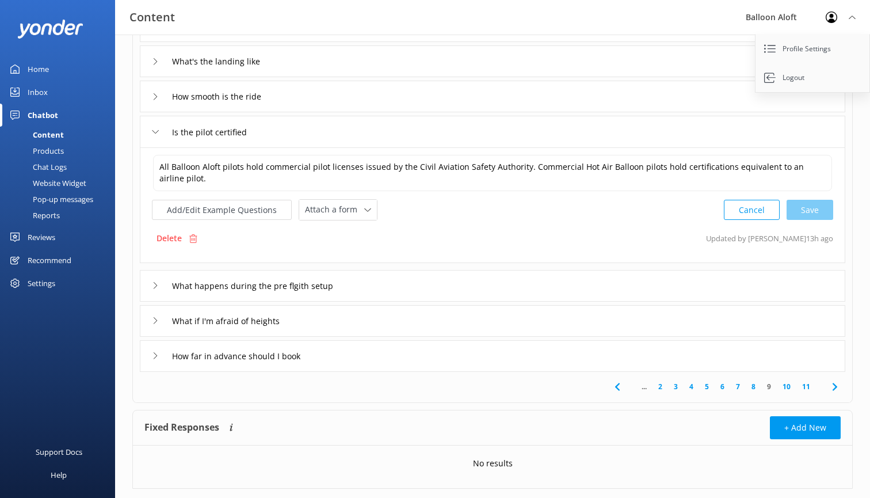
click at [646, 388] on span "..." at bounding box center [644, 386] width 17 height 11
click at [658, 387] on link "2" at bounding box center [661, 386] width 16 height 11
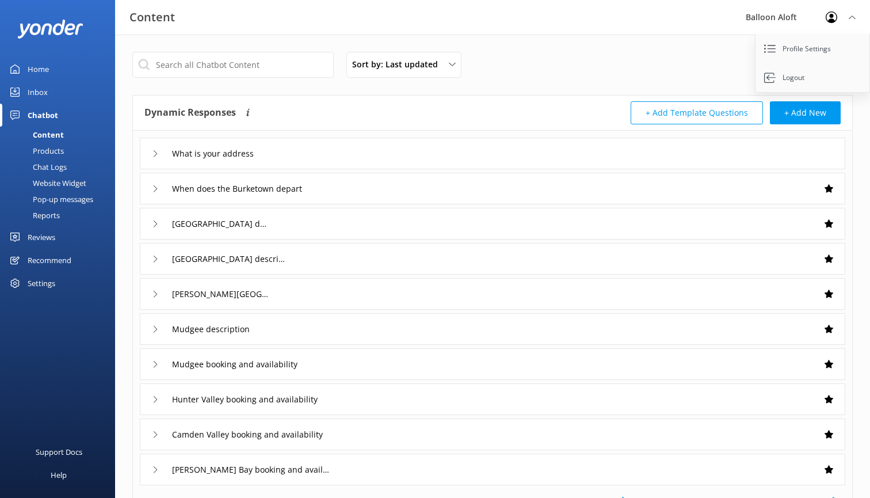
click at [614, 155] on div "What is your address" at bounding box center [493, 154] width 706 height 32
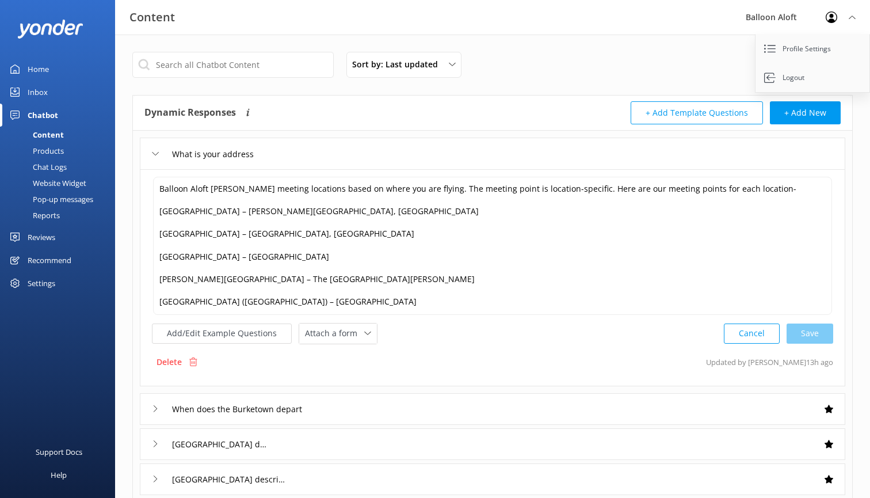
click at [614, 155] on div "What is your address" at bounding box center [493, 154] width 706 height 32
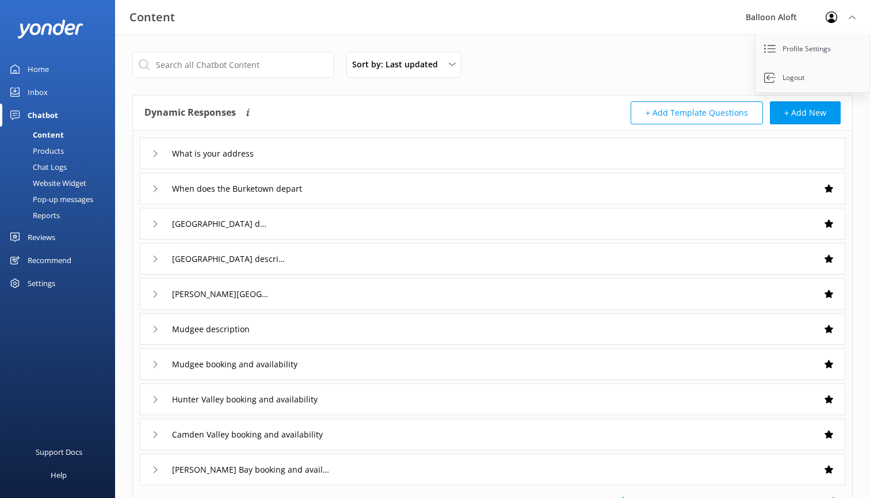
click at [585, 201] on div "When does the Burketown depart" at bounding box center [493, 189] width 706 height 32
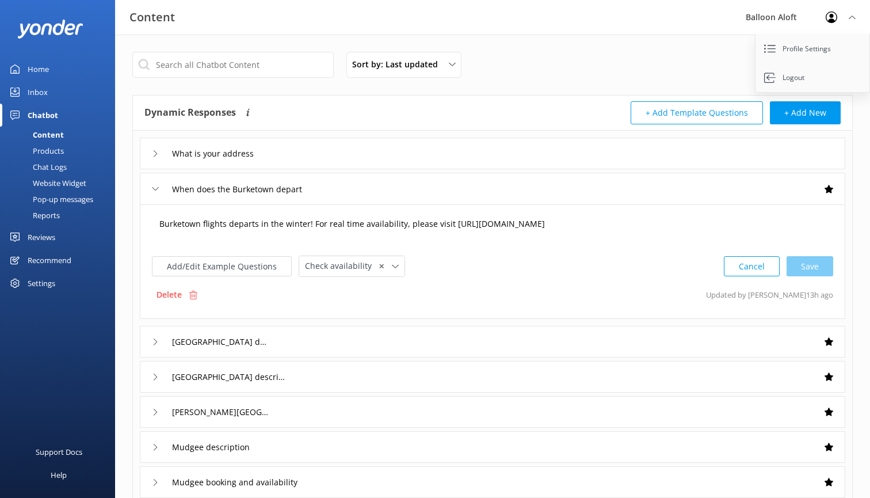
click at [250, 222] on textarea "Burketown flights departs in the winter! For real time availability, please vis…" at bounding box center [492, 230] width 679 height 36
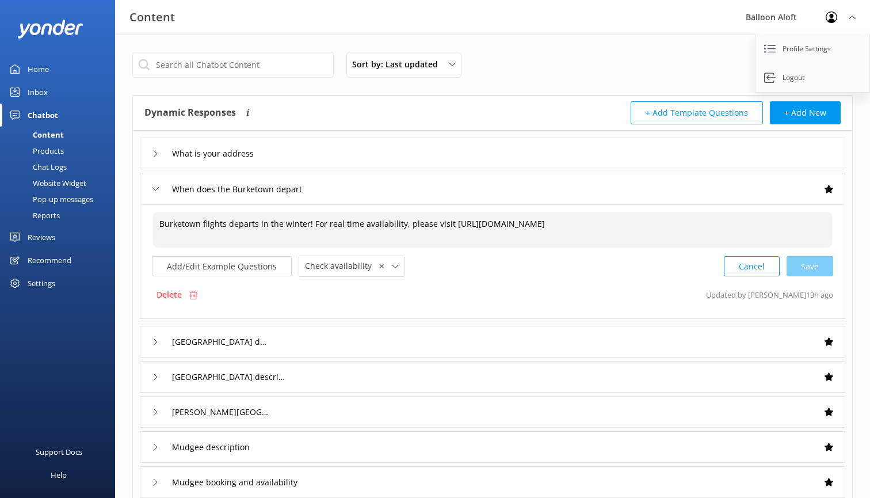
click at [250, 222] on textarea "Burketown flights departs in the winter! For real time availability, please vis…" at bounding box center [492, 230] width 679 height 36
click at [201, 225] on textarea "Burketown flights flights operate in the winter! For real time availability, pl…" at bounding box center [492, 230] width 679 height 36
click at [255, 224] on textarea "Burketown Moungibi flights flights operate in the winter! For real time availab…" at bounding box center [492, 230] width 679 height 36
drag, startPoint x: 348, startPoint y: 224, endPoint x: 471, endPoint y: 247, distance: 124.8
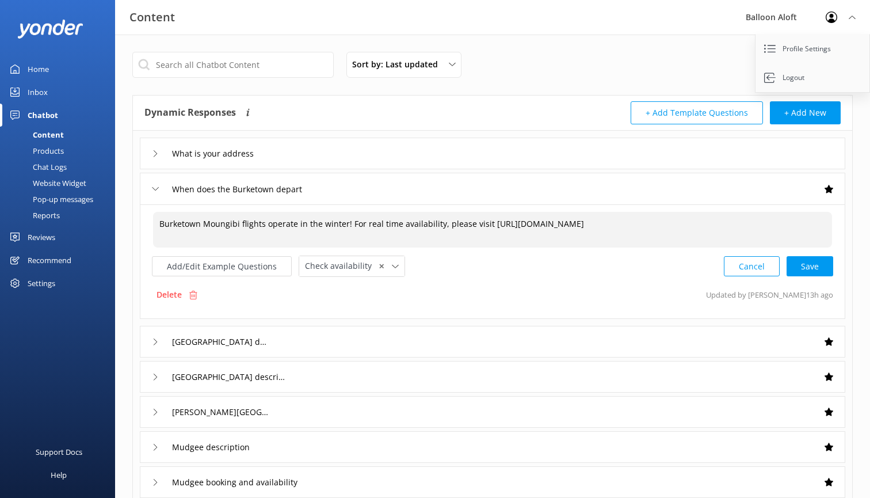
click at [471, 247] on textarea "Burketown Moungibi flights operate in the winter! For real time availability, p…" at bounding box center [492, 230] width 679 height 36
click at [559, 223] on textarea "Burketown Moungibi flights operate in the winter and are generally in the after…" at bounding box center [492, 230] width 679 height 36
type textarea "Burketown Moungibi flights operate in the winter and are generally in the after…"
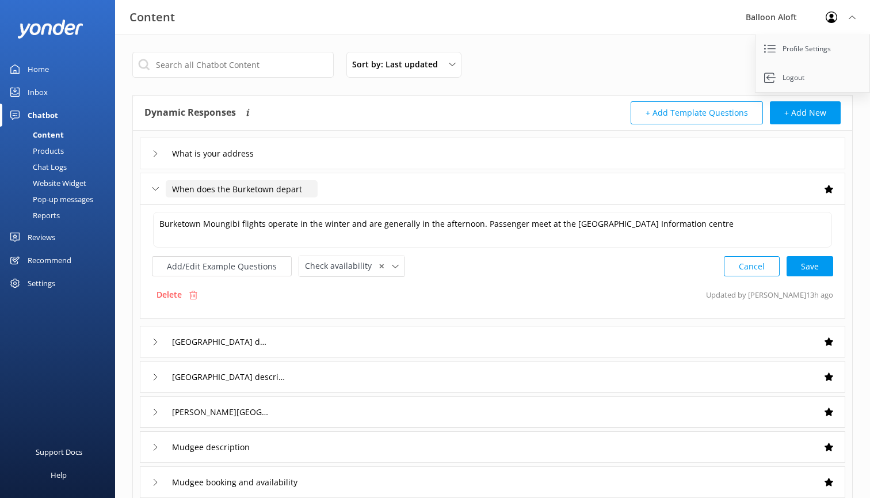
click at [273, 190] on input "When does the Burketown depart" at bounding box center [242, 188] width 152 height 17
click at [204, 189] on input "When does the Burketown flight depart" at bounding box center [258, 188] width 184 height 17
click at [211, 187] on input "When do the Burketown flight depart" at bounding box center [253, 188] width 175 height 17
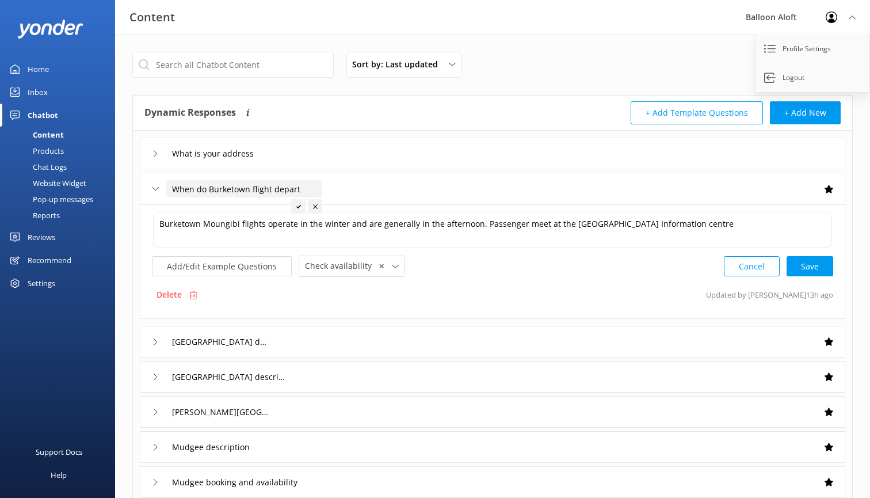
click at [270, 190] on input "When do Burketown flight depart" at bounding box center [244, 188] width 157 height 17
type input "When does the Burketown depart"
click at [360, 190] on div "When does the Burketown depart" at bounding box center [493, 189] width 706 height 32
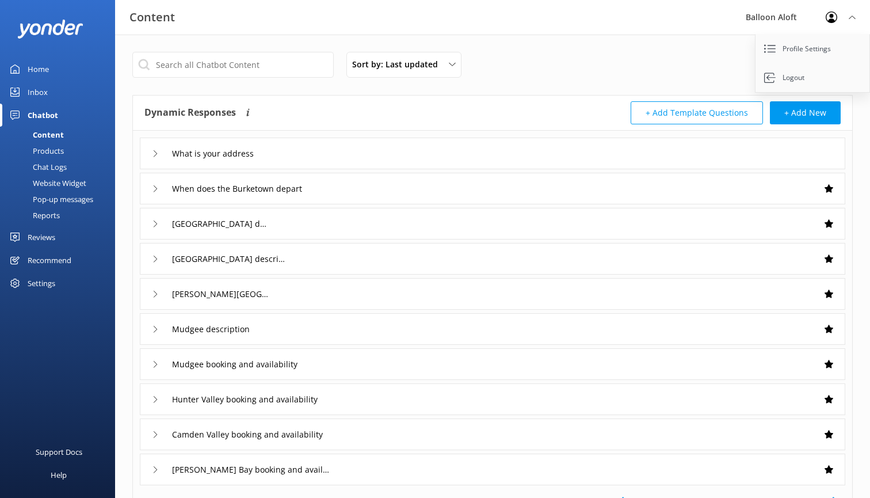
click at [323, 193] on div "When does the Burketown depart" at bounding box center [493, 189] width 706 height 32
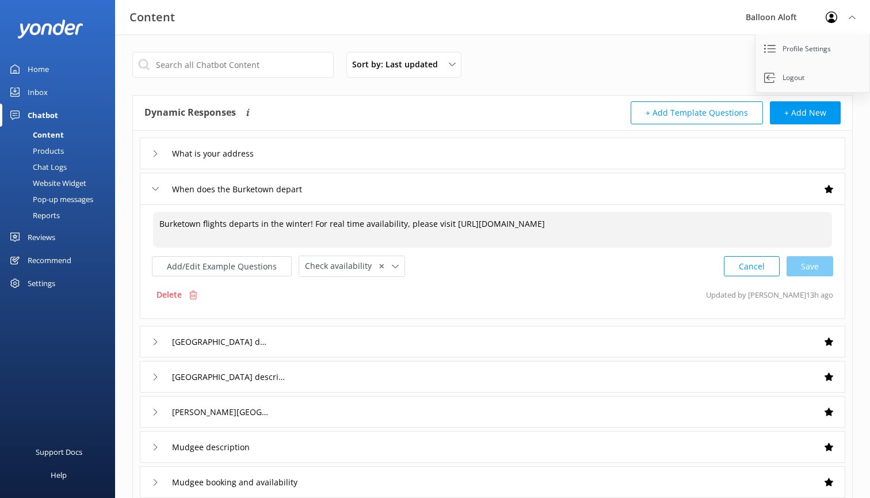
drag, startPoint x: 462, startPoint y: 249, endPoint x: 160, endPoint y: 218, distance: 303.2
click at [160, 218] on textarea "Burketown flights departs in the winter! For real time availability, please vis…" at bounding box center [492, 230] width 679 height 36
click at [411, 306] on div "Delete Updated by [PERSON_NAME] 13h ago" at bounding box center [492, 295] width 681 height 22
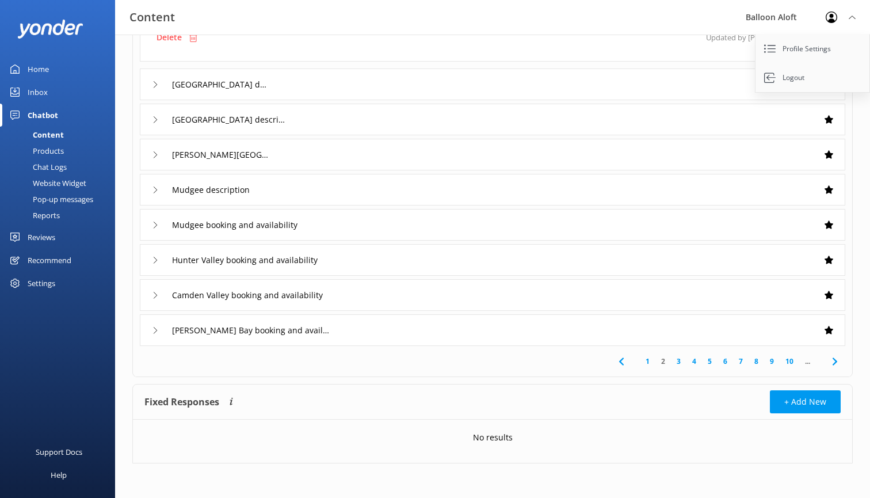
scroll to position [268, 0]
click at [650, 360] on link "1" at bounding box center [648, 361] width 16 height 11
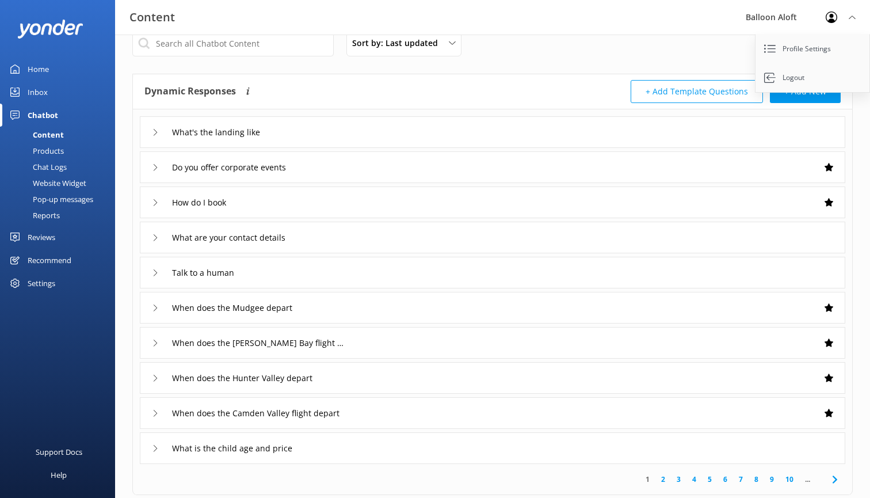
scroll to position [25, 0]
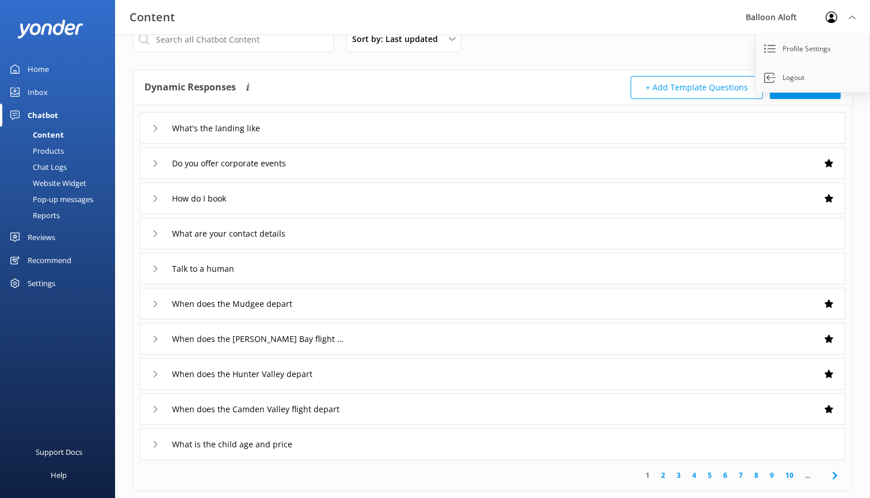
click at [551, 128] on div "What's the landing like" at bounding box center [493, 128] width 706 height 32
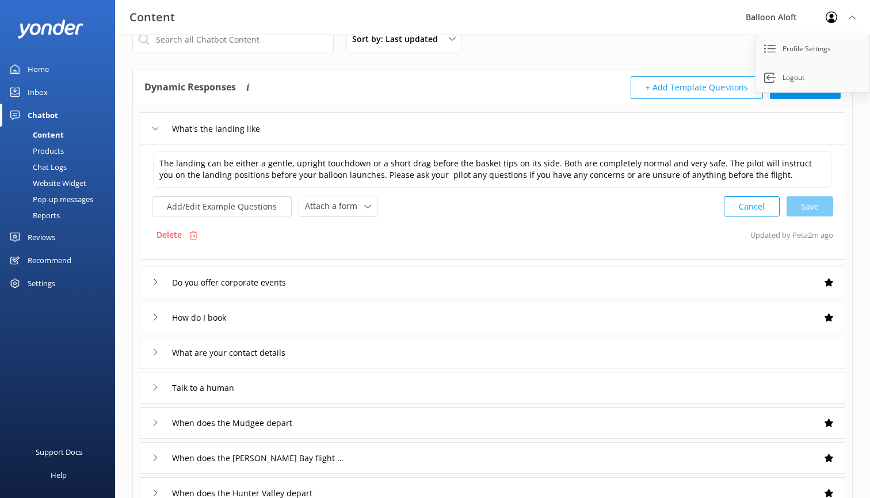
click at [551, 129] on div "What's the landing like" at bounding box center [493, 128] width 706 height 32
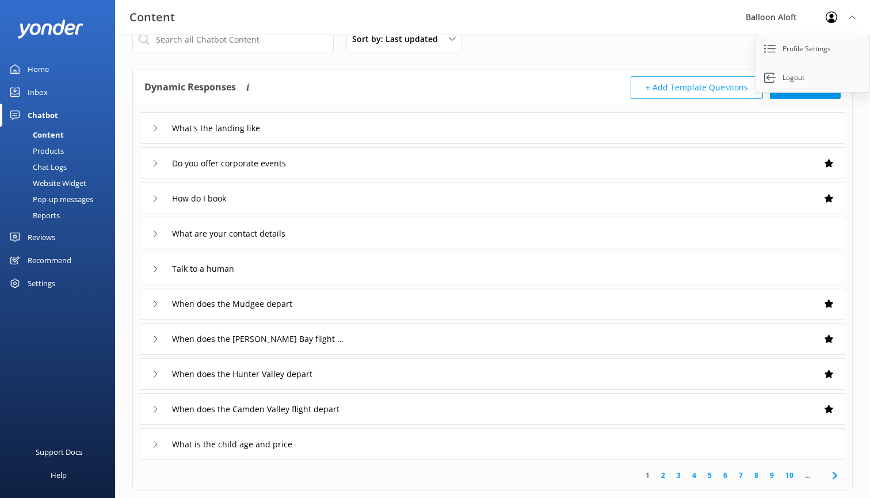
click at [479, 206] on div "How do I book" at bounding box center [493, 198] width 706 height 32
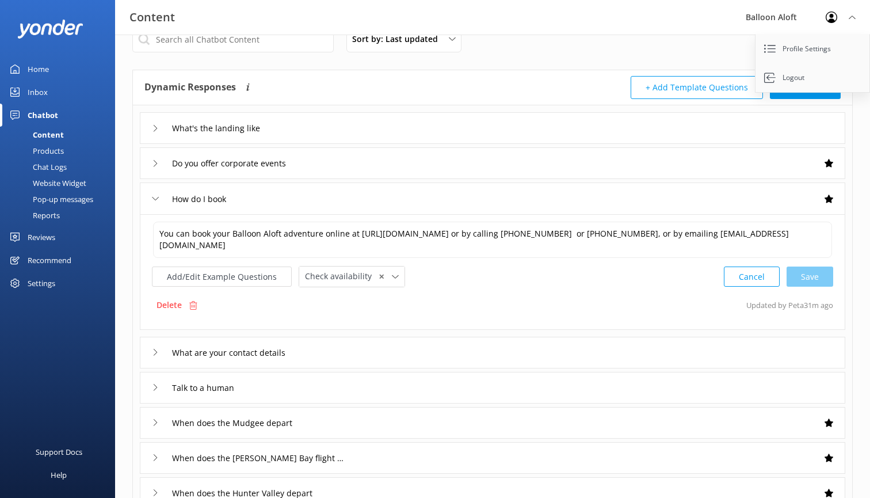
click at [479, 206] on div "How do I book" at bounding box center [493, 198] width 706 height 32
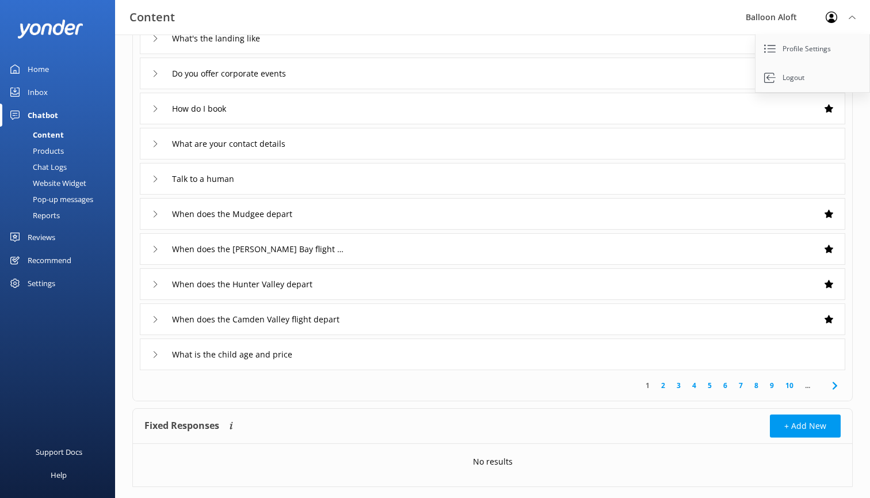
scroll to position [135, 0]
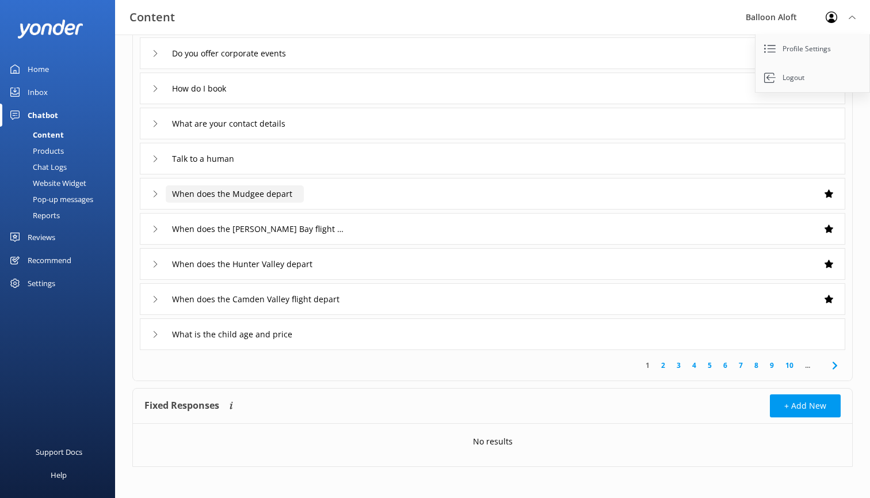
click at [261, 195] on input "When does the Mudgee depart" at bounding box center [235, 193] width 138 height 17
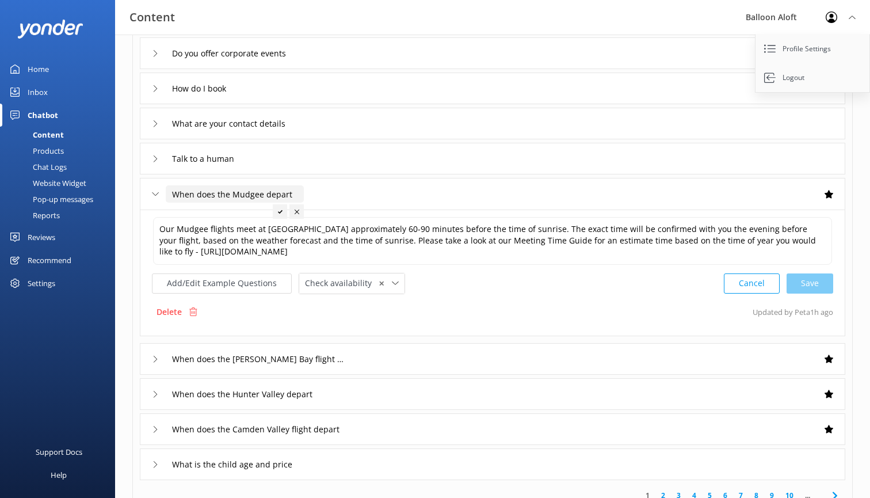
click at [213, 196] on input "When does the Mudgee depart" at bounding box center [235, 193] width 138 height 17
click at [203, 196] on input "When does the Mudgee depart" at bounding box center [235, 193] width 138 height 17
click at [210, 193] on input "When do the Mudgee depart" at bounding box center [230, 193] width 129 height 17
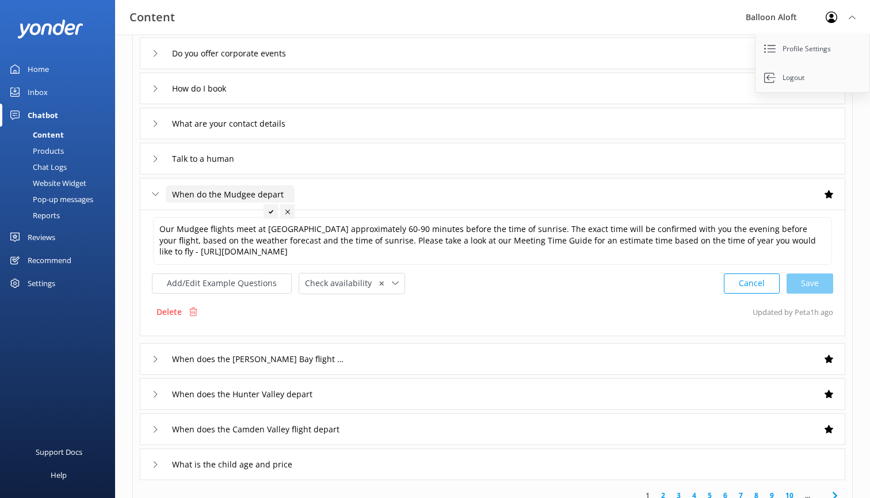
click at [210, 193] on input "When do the Mudgee depart" at bounding box center [230, 193] width 129 height 17
click at [238, 196] on input "When do Mudgee depart" at bounding box center [221, 193] width 110 height 17
click at [467, 268] on div "Our Mudgee flights meet at [GEOGRAPHIC_DATA] approximately 60-90 minutes before…" at bounding box center [492, 255] width 681 height 78
click at [263, 196] on input "When does the Mudgee depart" at bounding box center [235, 193] width 138 height 17
click at [209, 197] on input "When does the Mudgee depart" at bounding box center [235, 193] width 138 height 17
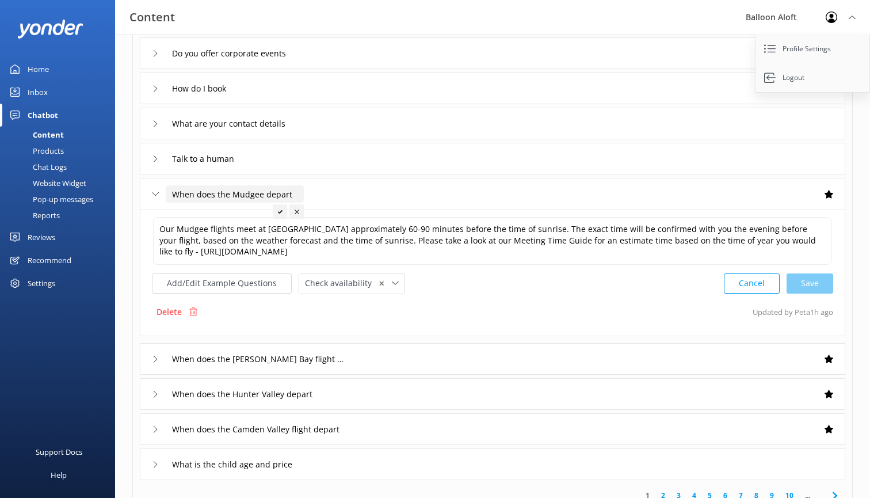
click at [209, 197] on input "When does the Mudgee depart" at bounding box center [235, 193] width 138 height 17
click at [253, 193] on input "When do the Mudgee depart" at bounding box center [230, 193] width 129 height 17
type input "When do the Mudgee flights depart"
click at [309, 212] on icon at bounding box center [308, 211] width 5 height 5
click at [314, 192] on input "When do the Mudgee flights depart" at bounding box center [249, 193] width 166 height 17
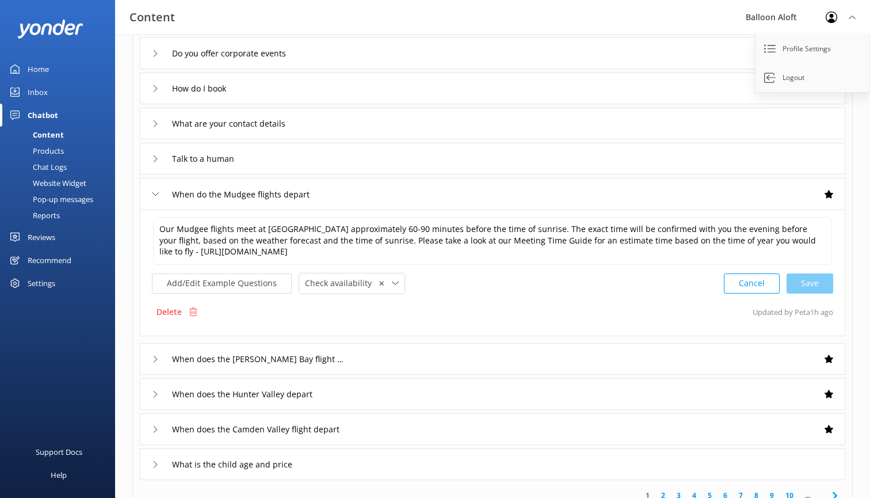
click at [438, 271] on div "Our Mudgee flights meet at [GEOGRAPHIC_DATA] approximately 60-90 minutes before…" at bounding box center [492, 255] width 681 height 78
click at [208, 355] on input "When does the [PERSON_NAME] Bay flight depart" at bounding box center [258, 358] width 184 height 17
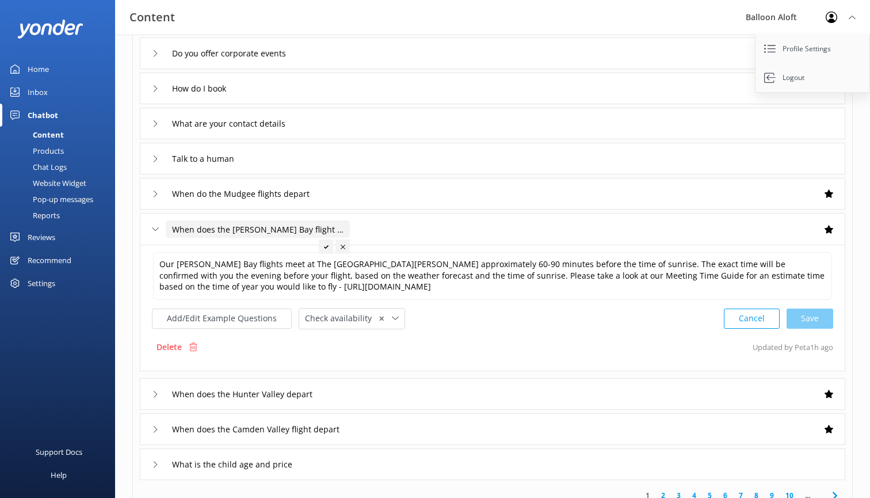
click at [204, 230] on input "When does the [PERSON_NAME] Bay flight depart" at bounding box center [258, 228] width 184 height 17
click at [282, 230] on input "When do the [PERSON_NAME] Bay flight depart" at bounding box center [253, 228] width 175 height 17
type input "When does the [PERSON_NAME] Bay flight depart"
click at [324, 254] on textarea "Our [PERSON_NAME] Bay flights meet at The [GEOGRAPHIC_DATA][PERSON_NAME] approx…" at bounding box center [492, 276] width 679 height 48
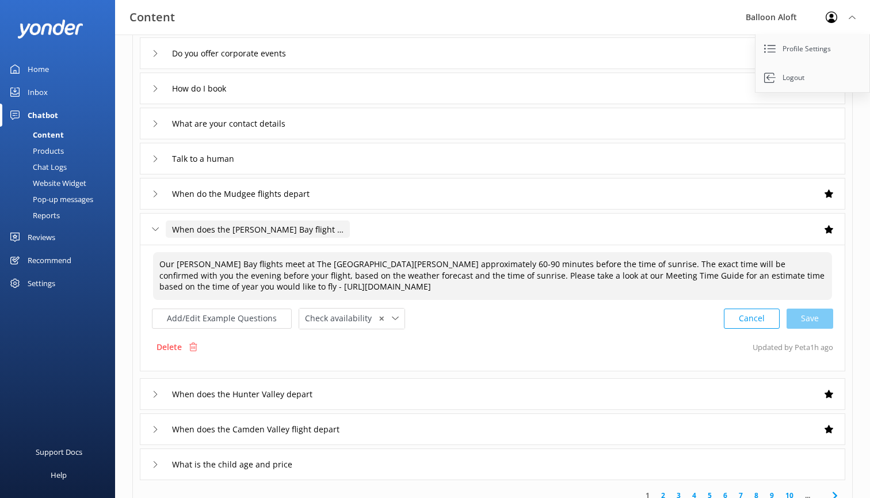
click at [240, 228] on input "When does the [PERSON_NAME] Bay flight depart" at bounding box center [258, 228] width 184 height 17
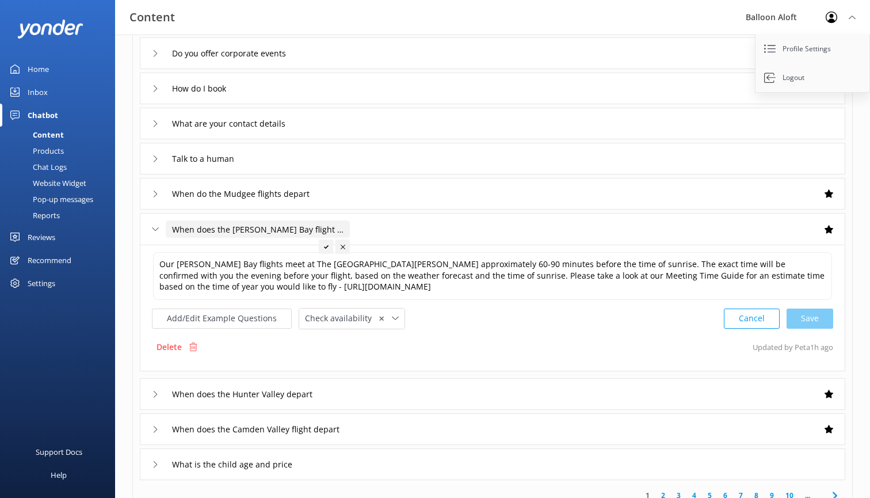
click at [240, 228] on input "When does the [PERSON_NAME] Bay flight depart" at bounding box center [258, 228] width 184 height 17
click at [207, 233] on input "When does the [PERSON_NAME] Bay flight depart" at bounding box center [258, 228] width 184 height 17
click at [395, 228] on div "When does the [PERSON_NAME] Bay flight depart" at bounding box center [493, 229] width 706 height 32
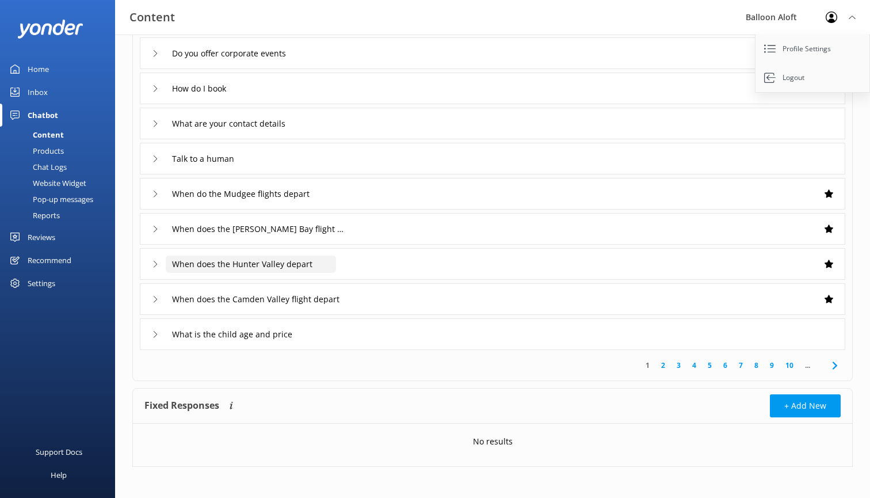
click at [254, 262] on input "When does the Hunter Valley depart" at bounding box center [251, 264] width 170 height 17
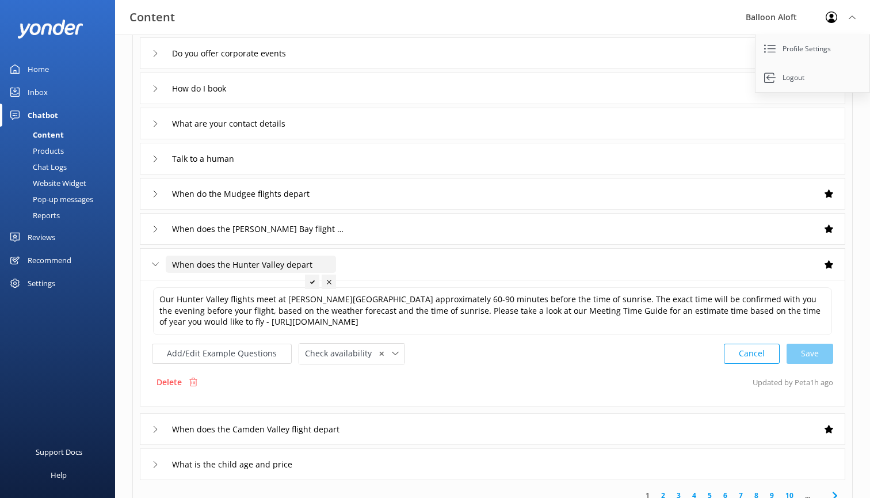
click at [281, 265] on input "When does the Hunter Valley depart" at bounding box center [251, 264] width 170 height 17
type input "When does the Hunter Valley flights depart"
click at [349, 283] on use at bounding box center [349, 281] width 5 height 3
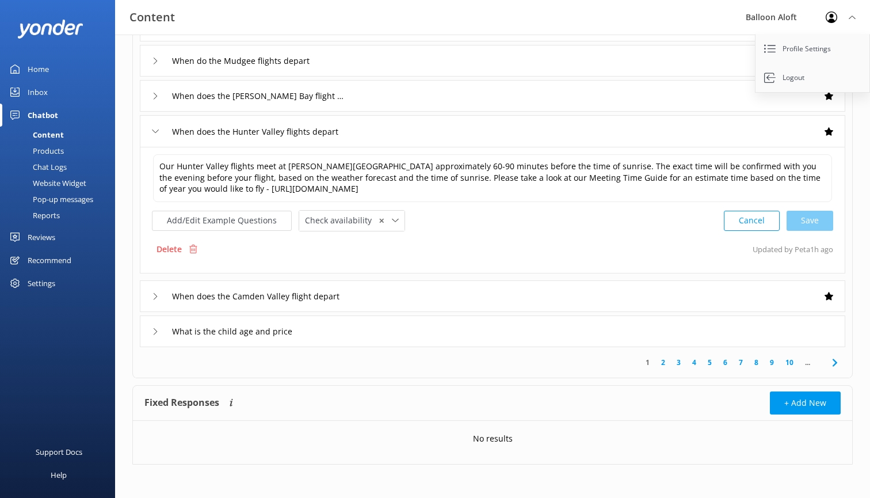
scroll to position [268, 0]
click at [664, 362] on link "2" at bounding box center [663, 362] width 16 height 11
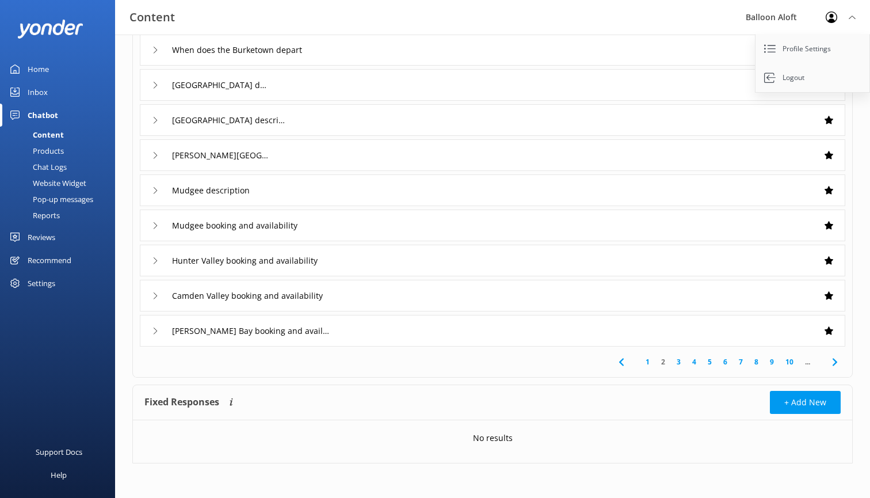
scroll to position [139, 0]
click at [680, 360] on link "3" at bounding box center [679, 361] width 16 height 11
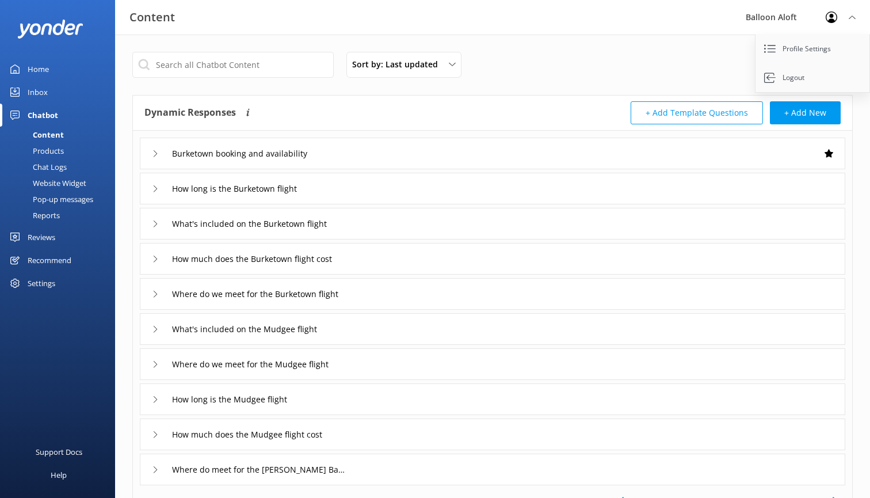
click at [628, 193] on div "How long is the Burketown flight" at bounding box center [493, 189] width 706 height 32
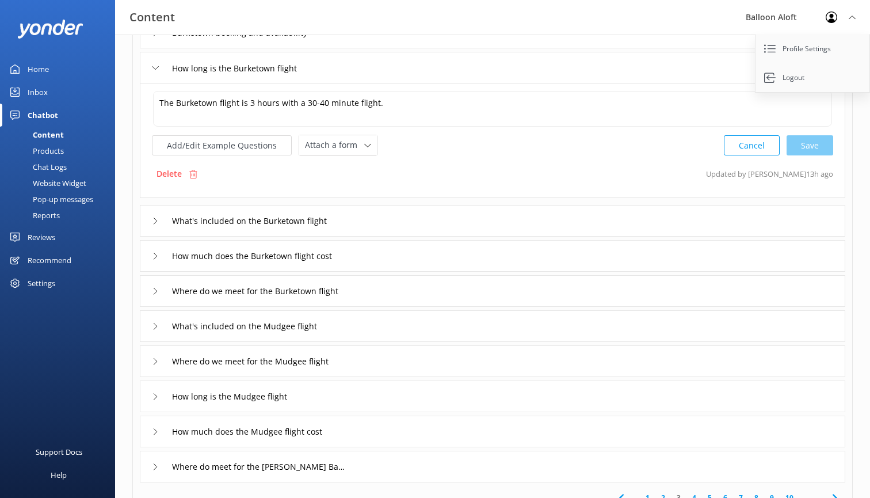
scroll to position [124, 0]
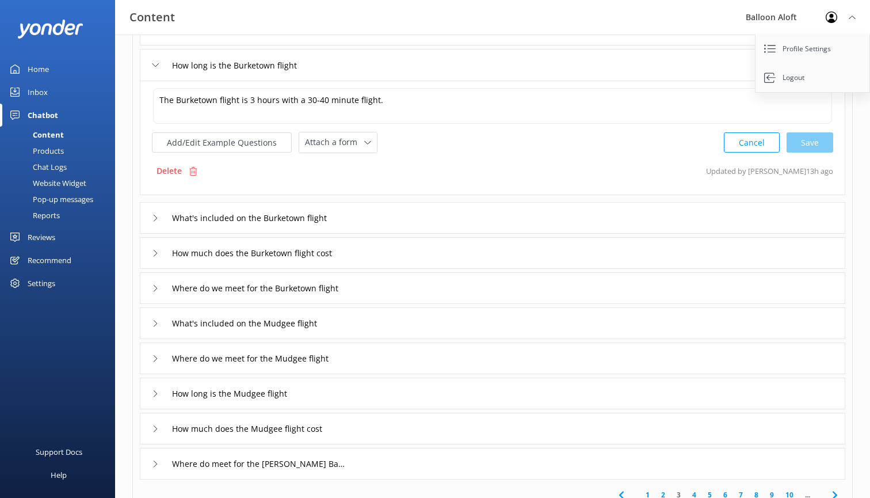
click at [339, 228] on div "What's included on the Burketown flight" at bounding box center [493, 218] width 706 height 32
